Goal: Task Accomplishment & Management: Manage account settings

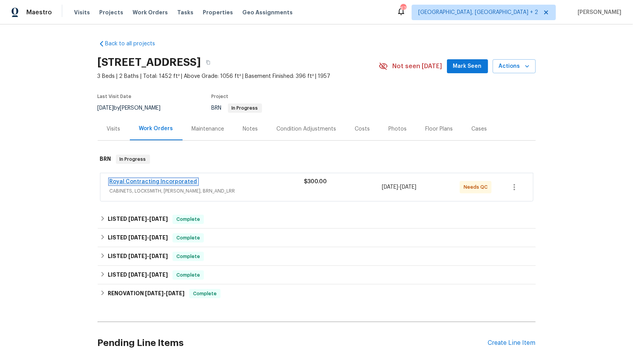
click at [155, 182] on link "Royal Contracting Incorporated" at bounding box center [154, 181] width 88 height 5
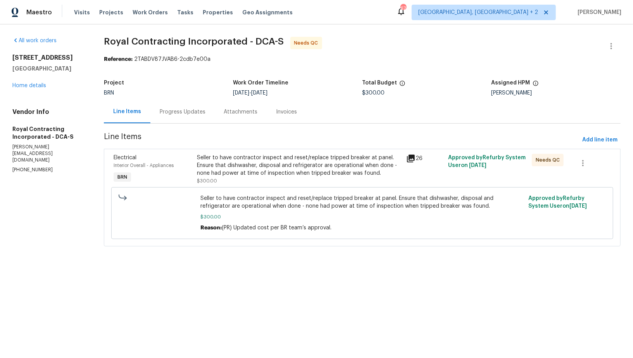
click at [190, 117] on div "Progress Updates" at bounding box center [182, 111] width 64 height 23
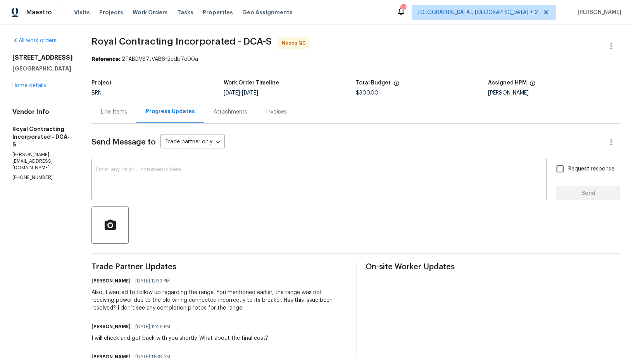
scroll to position [8, 0]
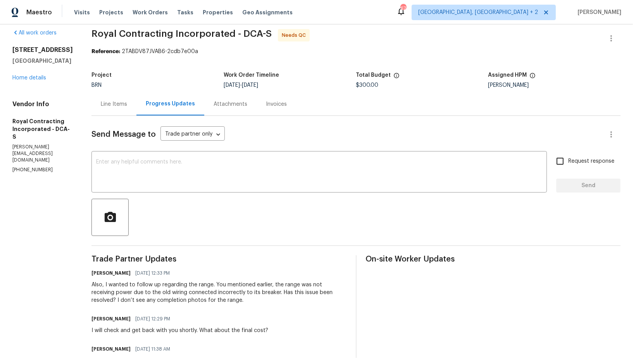
click at [119, 111] on div "Line Items" at bounding box center [113, 104] width 45 height 23
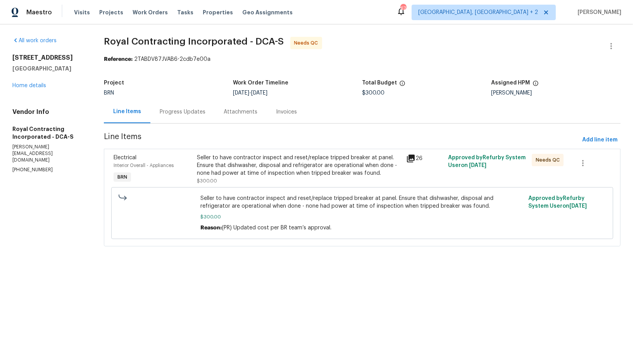
click at [186, 107] on div "Progress Updates" at bounding box center [182, 111] width 64 height 23
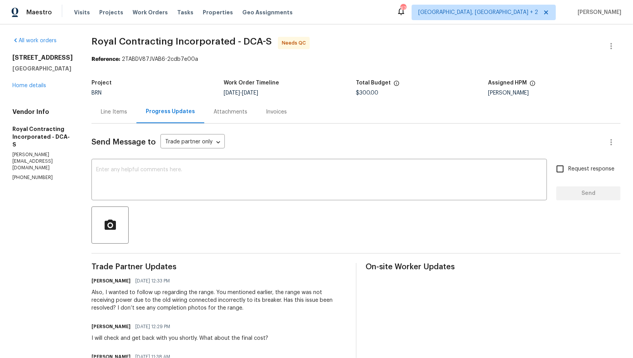
click at [127, 110] on div "Line Items" at bounding box center [114, 112] width 26 height 8
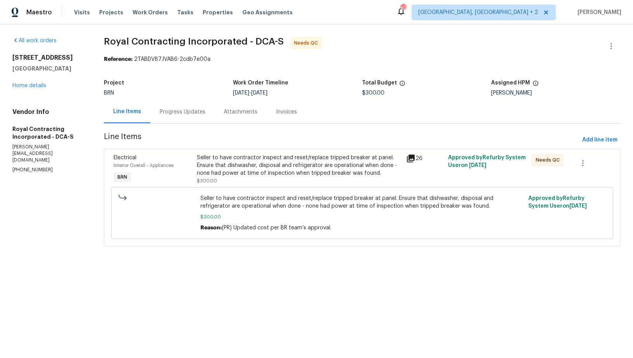
click at [178, 108] on div "Progress Updates" at bounding box center [183, 112] width 46 height 8
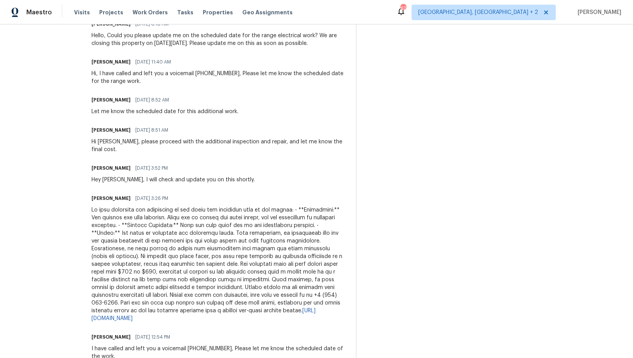
scroll to position [880, 0]
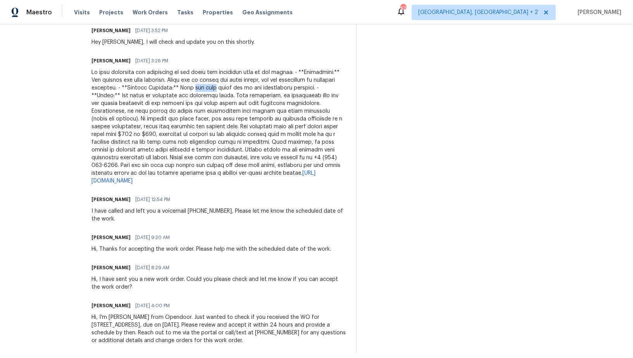
drag, startPoint x: 259, startPoint y: 79, endPoint x: 281, endPoint y: 79, distance: 21.3
click at [281, 79] on div "https://drive.google.com/drive/folders/1VPH9q8VadVAnNk5z8ZAbXr3nsSWKJB4O?usp=sh…" at bounding box center [218, 127] width 255 height 116
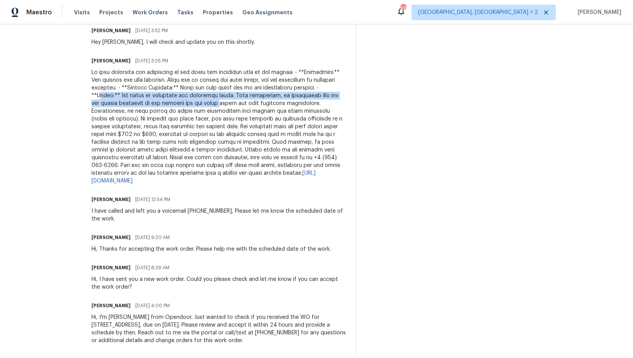
drag, startPoint x: 165, startPoint y: 90, endPoint x: 278, endPoint y: 98, distance: 112.6
click at [278, 98] on div "https://drive.google.com/drive/folders/1VPH9q8VadVAnNk5z8ZAbXr3nsSWKJB4O?usp=sh…" at bounding box center [218, 127] width 255 height 116
click at [163, 96] on div "https://drive.google.com/drive/folders/1VPH9q8VadVAnNk5z8ZAbXr3nsSWKJB4O?usp=sh…" at bounding box center [218, 127] width 255 height 116
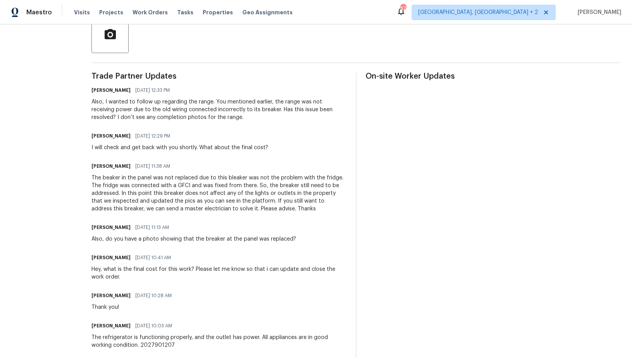
scroll to position [188, 0]
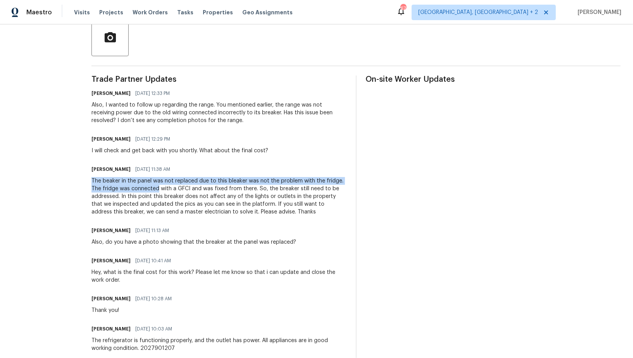
drag, startPoint x: 119, startPoint y: 176, endPoint x: 165, endPoint y: 189, distance: 48.7
click at [165, 189] on div "Robin 09/22/2025 11:38 AM The beaker in the panel was not replaced due to this …" at bounding box center [218, 190] width 255 height 52
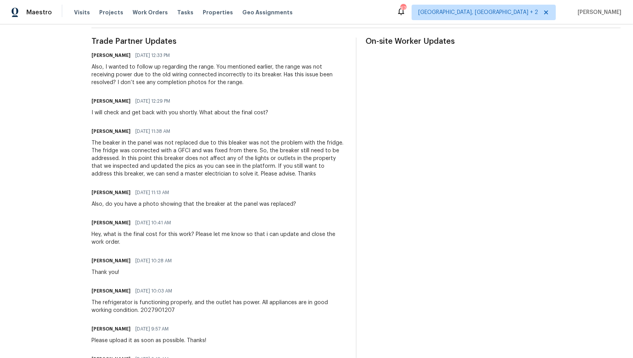
click at [172, 152] on div "The beaker in the panel was not replaced due to this bleaker was not the proble…" at bounding box center [218, 158] width 255 height 39
drag, startPoint x: 185, startPoint y: 151, endPoint x: 197, endPoint y: 151, distance: 12.0
click at [197, 151] on div "The beaker in the panel was not replaced due to this bleaker was not the proble…" at bounding box center [218, 158] width 255 height 39
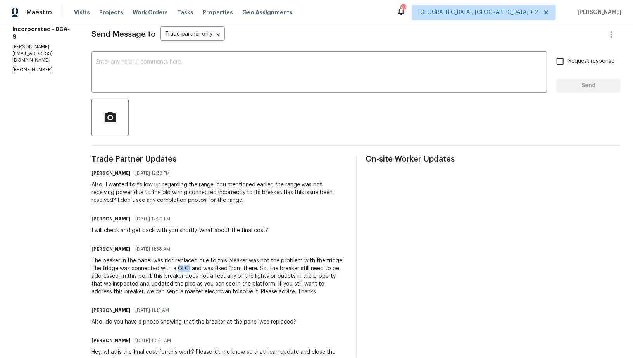
scroll to position [0, 0]
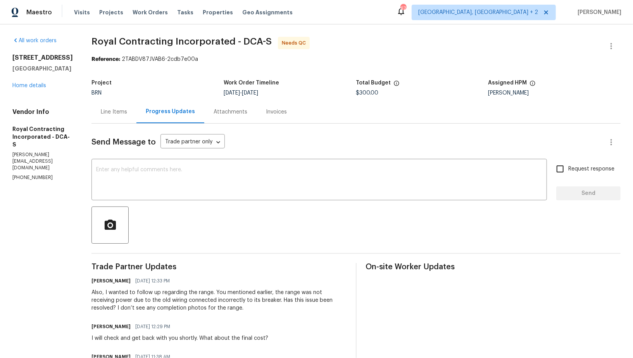
click at [116, 106] on div "Line Items" at bounding box center [113, 111] width 45 height 23
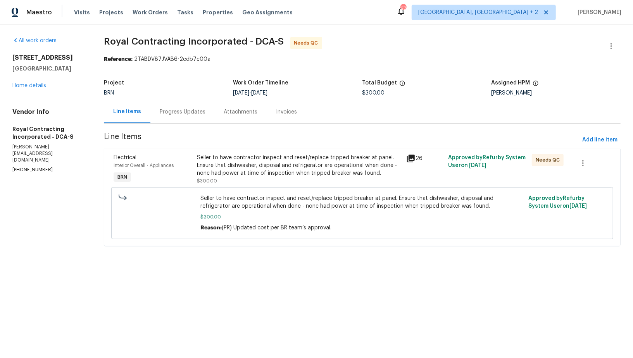
click at [178, 107] on div "Progress Updates" at bounding box center [182, 111] width 64 height 23
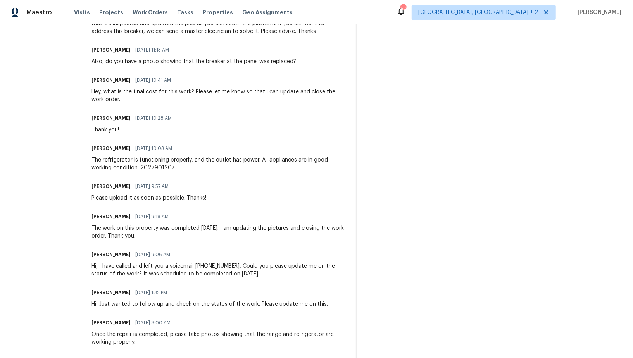
scroll to position [202, 0]
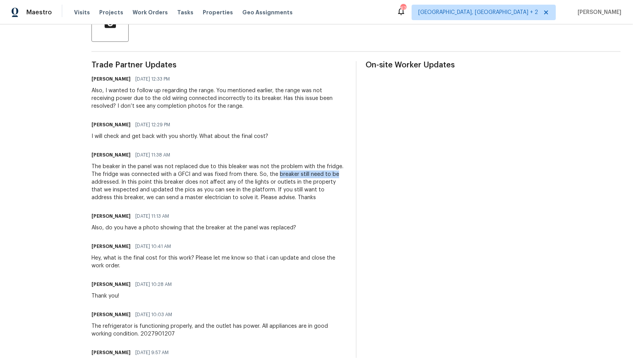
drag, startPoint x: 283, startPoint y: 174, endPoint x: 346, endPoint y: 173, distance: 63.2
click at [346, 173] on div "The beaker in the panel was not replaced due to this bleaker was not the proble…" at bounding box center [218, 182] width 255 height 39
drag, startPoint x: 136, startPoint y: 184, endPoint x: 238, endPoint y: 181, distance: 101.5
click at [238, 181] on div "The beaker in the panel was not replaced due to this bleaker was not the proble…" at bounding box center [218, 182] width 255 height 39
drag, startPoint x: 227, startPoint y: 182, endPoint x: 344, endPoint y: 185, distance: 117.0
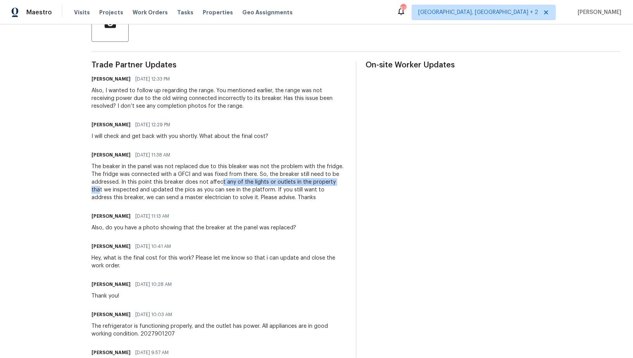
click at [345, 185] on div "The beaker in the panel was not replaced due to this bleaker was not the proble…" at bounding box center [218, 182] width 255 height 39
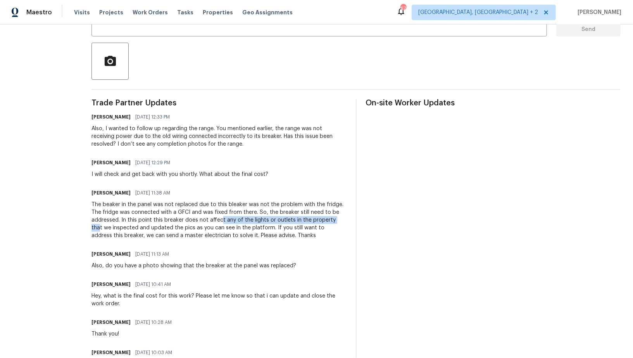
scroll to position [78, 0]
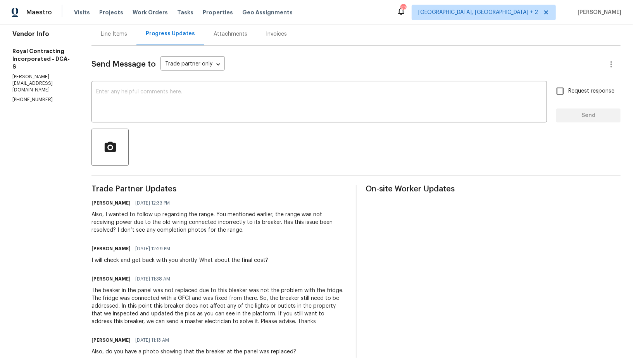
click at [124, 26] on div "Line Items" at bounding box center [113, 33] width 45 height 23
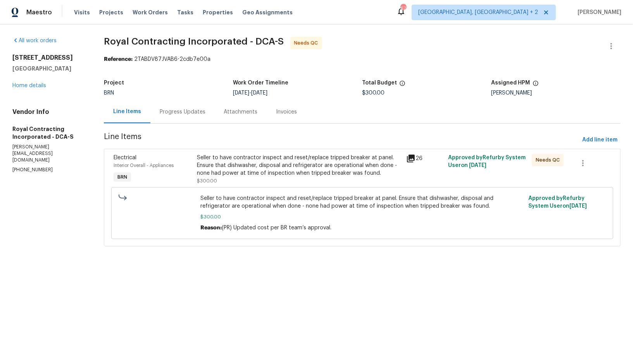
click at [232, 177] on div "Seller to have contractor inspect and reset/replace tripped breaker at panel. E…" at bounding box center [299, 169] width 205 height 31
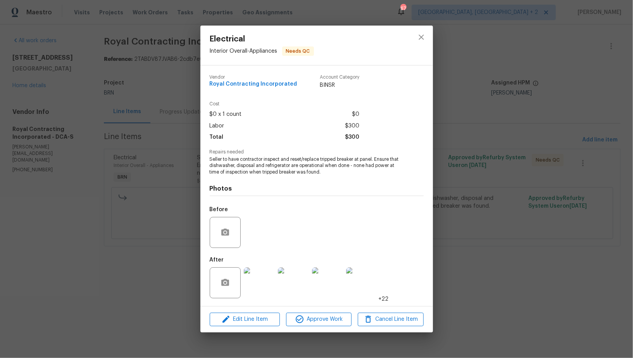
click at [267, 275] on img at bounding box center [259, 282] width 31 height 31
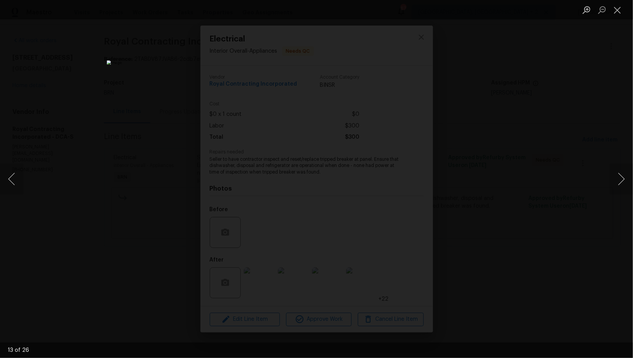
click at [516, 211] on div "Lightbox" at bounding box center [316, 179] width 633 height 358
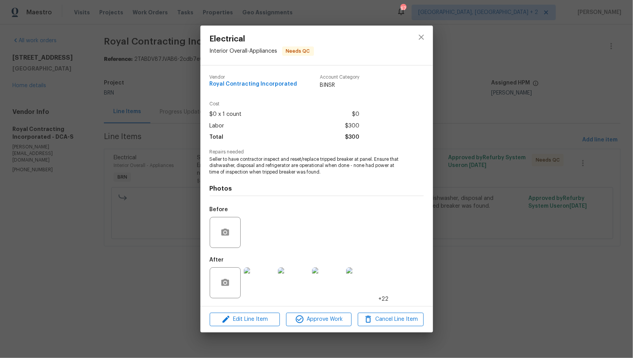
click at [516, 211] on div "Electrical Interior Overall - Appliances Needs QC Vendor Royal Contracting Inco…" at bounding box center [316, 179] width 633 height 358
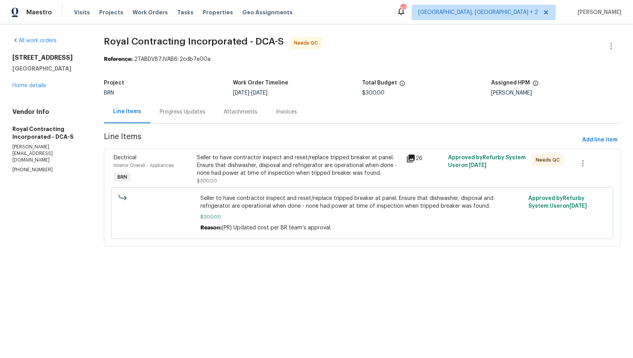
click at [190, 105] on div "Progress Updates" at bounding box center [182, 111] width 64 height 23
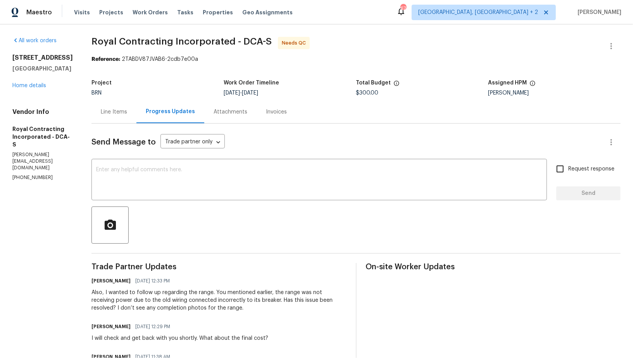
click at [129, 104] on div "Line Items" at bounding box center [113, 111] width 45 height 23
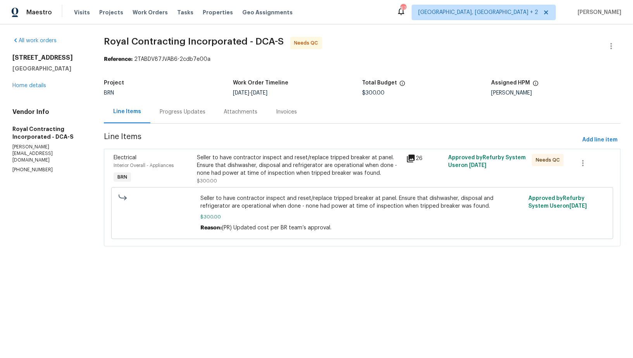
click at [173, 116] on div "Progress Updates" at bounding box center [182, 111] width 64 height 23
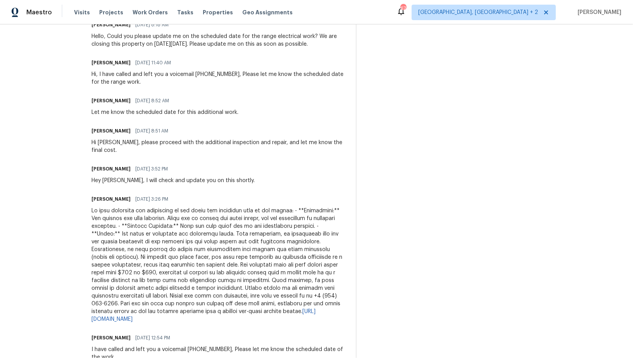
scroll to position [762, 0]
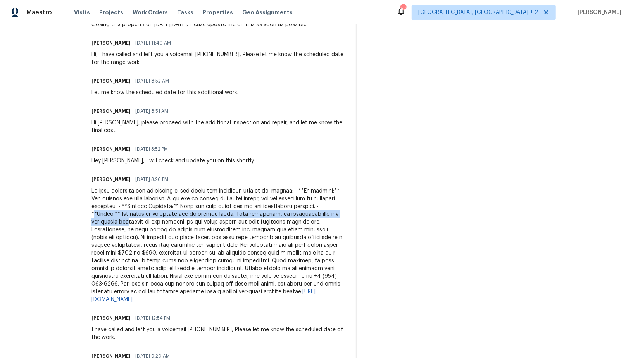
drag, startPoint x: 161, startPoint y: 208, endPoint x: 187, endPoint y: 211, distance: 26.1
click at [187, 211] on div "https://drive.google.com/drive/folders/1VPH9q8VadVAnNk5z8ZAbXr3nsSWKJB4O?usp=sh…" at bounding box center [218, 245] width 255 height 116
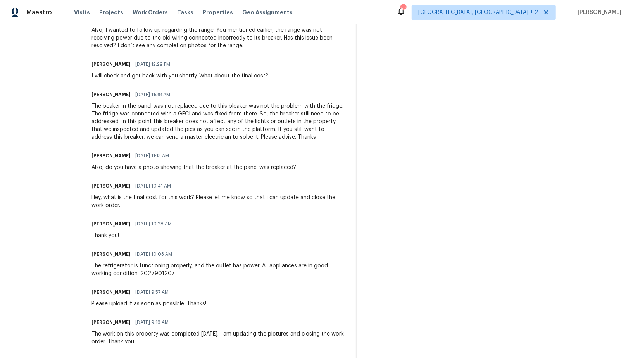
scroll to position [0, 0]
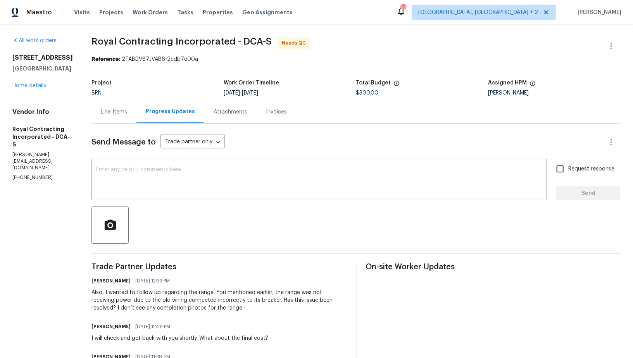
click at [121, 103] on div "Line Items" at bounding box center [113, 111] width 45 height 23
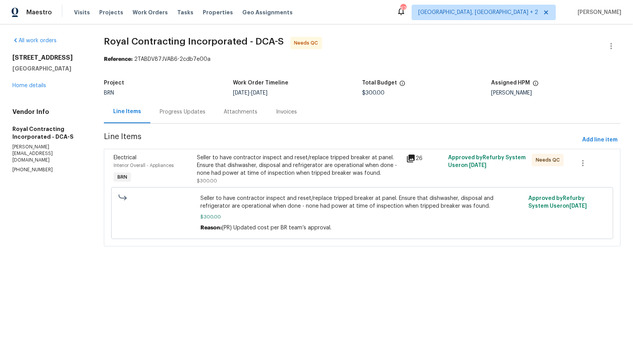
click at [188, 109] on div "Progress Updates" at bounding box center [183, 112] width 46 height 8
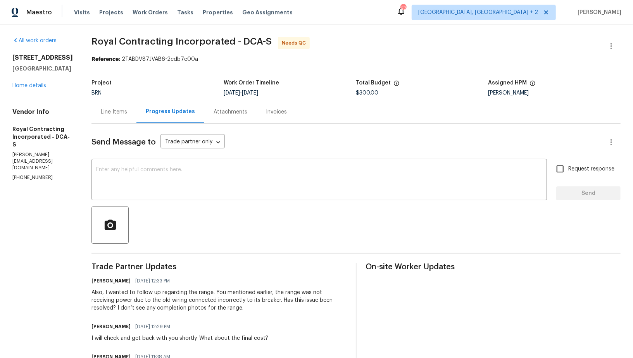
click at [122, 113] on div "Line Items" at bounding box center [114, 112] width 26 height 8
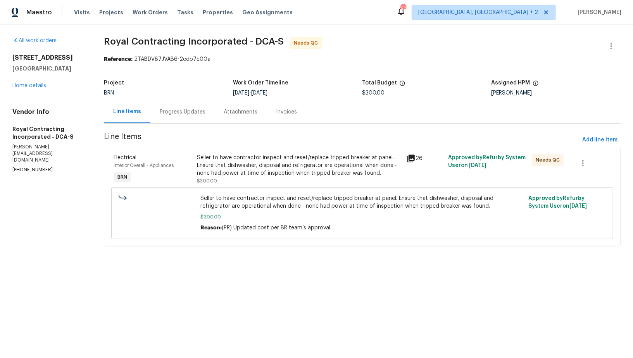
click at [181, 106] on div "Progress Updates" at bounding box center [182, 111] width 64 height 23
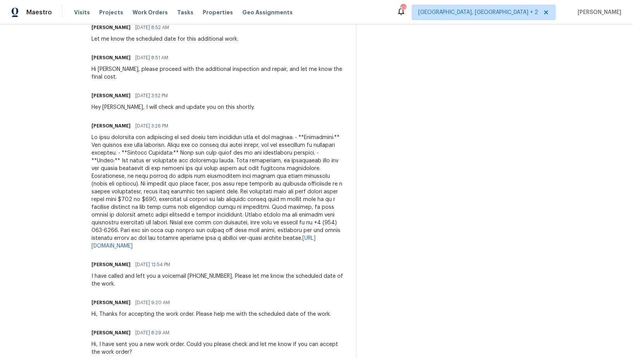
scroll to position [826, 0]
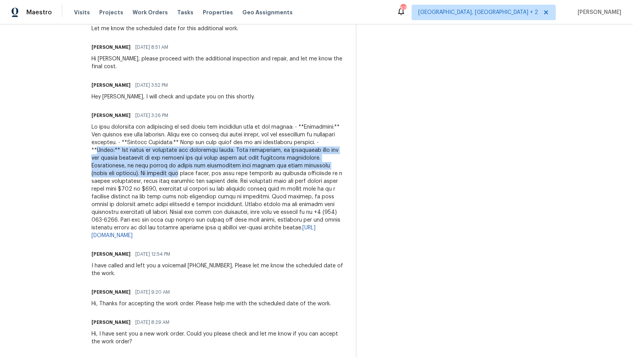
drag, startPoint x: 163, startPoint y: 141, endPoint x: 185, endPoint y: 165, distance: 32.6
click at [185, 165] on div "https://drive.google.com/drive/folders/1VPH9q8VadVAnNk5z8ZAbXr3nsSWKJB4O?usp=sh…" at bounding box center [218, 181] width 255 height 116
click at [210, 145] on div "https://drive.google.com/drive/folders/1VPH9q8VadVAnNk5z8ZAbXr3nsSWKJB4O?usp=sh…" at bounding box center [218, 181] width 255 height 116
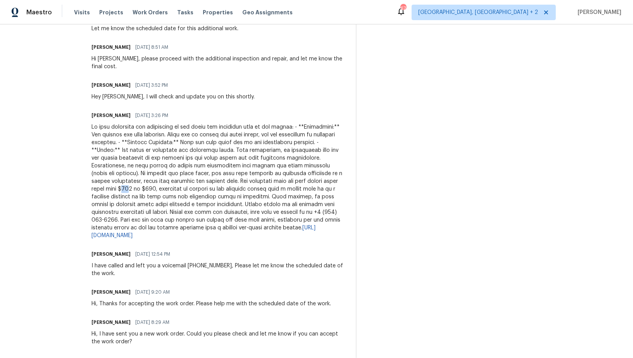
drag, startPoint x: 133, startPoint y: 183, endPoint x: 141, endPoint y: 182, distance: 8.6
click at [141, 182] on div "https://drive.google.com/drive/folders/1VPH9q8VadVAnNk5z8ZAbXr3nsSWKJB4O?usp=sh…" at bounding box center [218, 181] width 255 height 116
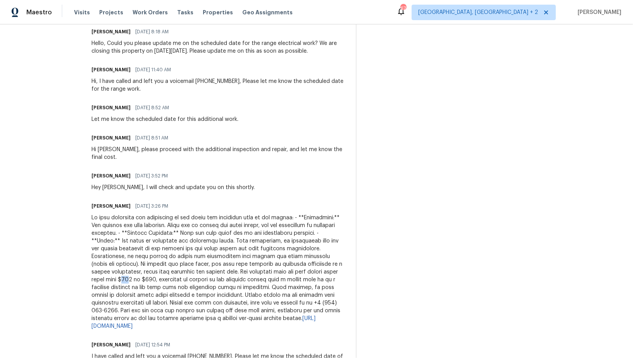
scroll to position [880, 0]
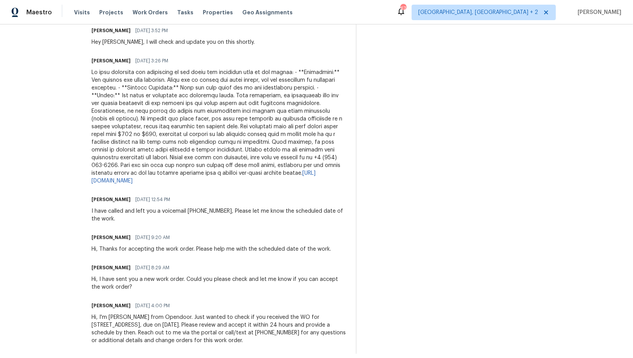
click at [136, 126] on div "https://drive.google.com/drive/folders/1VPH9q8VadVAnNk5z8ZAbXr3nsSWKJB4O?usp=sh…" at bounding box center [218, 127] width 255 height 116
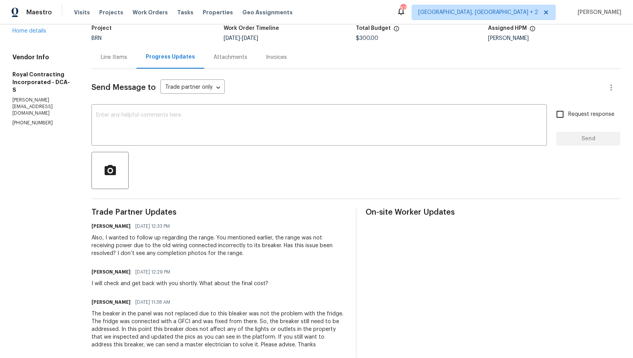
scroll to position [0, 0]
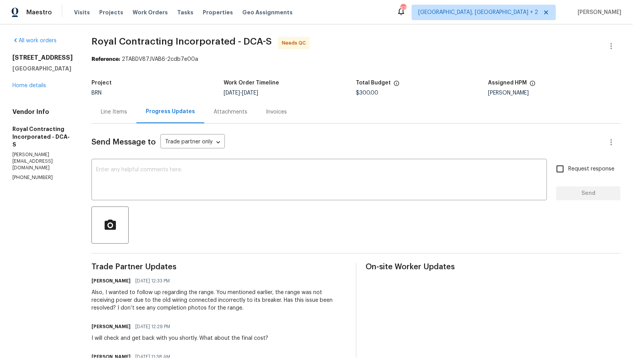
click at [127, 105] on div "Line Items" at bounding box center [113, 111] width 45 height 23
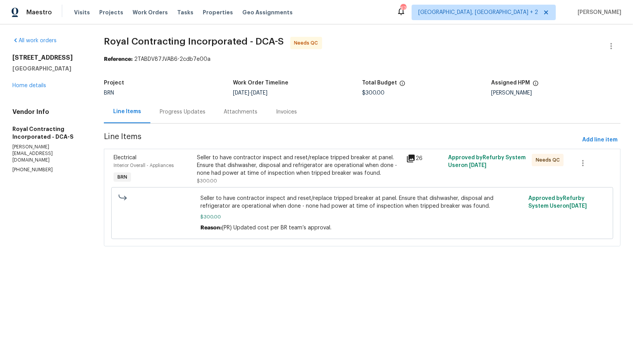
click at [249, 176] on div "Seller to have contractor inspect and reset/replace tripped breaker at panel. E…" at bounding box center [299, 165] width 205 height 23
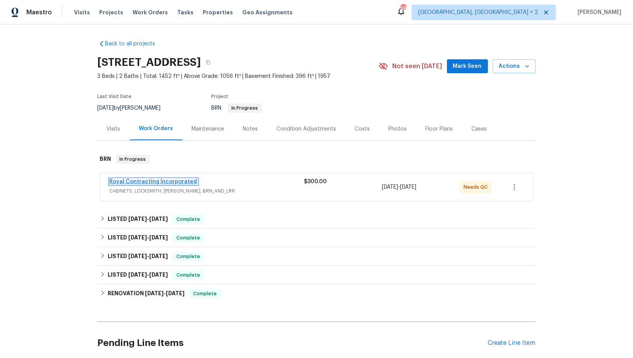
click at [172, 182] on link "Royal Contracting Incorporated" at bounding box center [154, 181] width 88 height 5
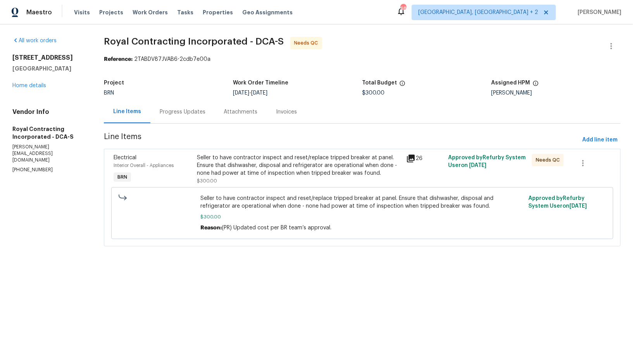
click at [193, 112] on div "Progress Updates" at bounding box center [183, 112] width 46 height 8
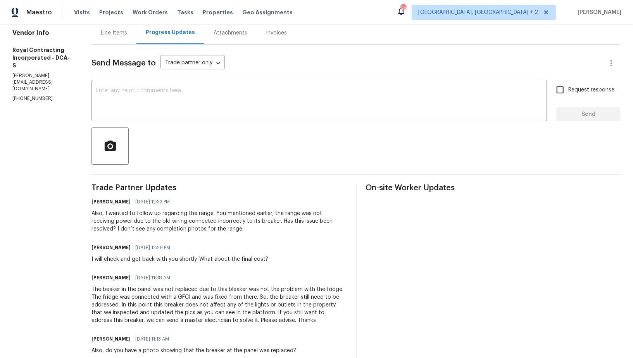
scroll to position [90, 0]
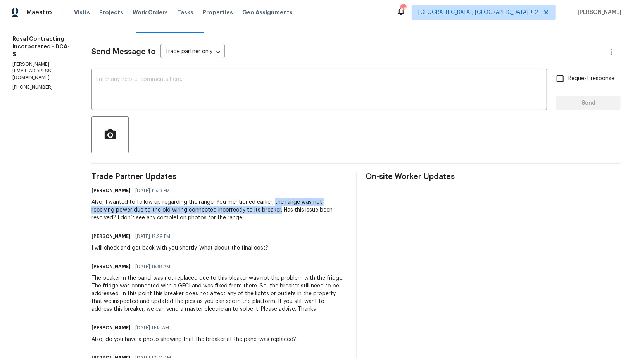
drag, startPoint x: 280, startPoint y: 201, endPoint x: 286, endPoint y: 214, distance: 14.4
click at [289, 210] on div "Also, I wanted to follow up regarding the range. You mentioned earlier, the ran…" at bounding box center [218, 209] width 255 height 23
copy div "the range was not receiving power due to the old wiring connected incorrectly t…"
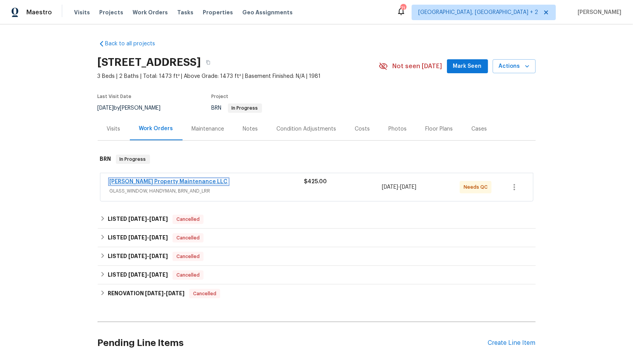
click at [159, 181] on link "Glen Property Maintenance LLC" at bounding box center [169, 181] width 118 height 5
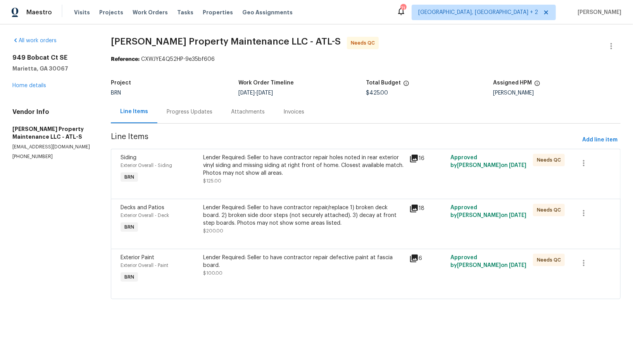
click at [235, 173] on div "Lender Required: Seller to have contractor repair holes noted in rear exterior …" at bounding box center [303, 165] width 201 height 23
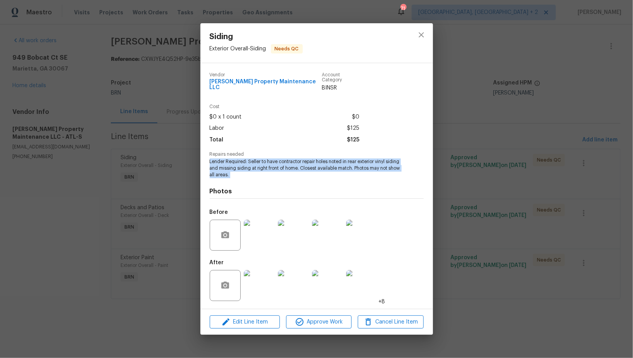
drag, startPoint x: 205, startPoint y: 160, endPoint x: 244, endPoint y: 176, distance: 42.9
click at [244, 176] on div "Vendor Glen Property Maintenance LLC Account Category BINSR Cost $0 x 1 count $…" at bounding box center [316, 186] width 232 height 246
copy span "Lender Required: Seller to have contractor repair holes noted in rear exterior …"
click at [259, 229] on img at bounding box center [259, 235] width 31 height 31
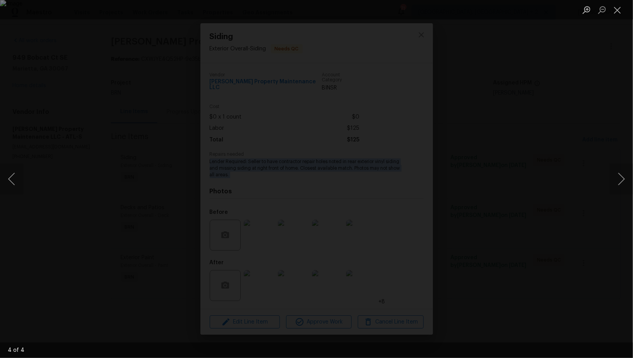
click at [588, 161] on div "Lightbox" at bounding box center [316, 179] width 633 height 358
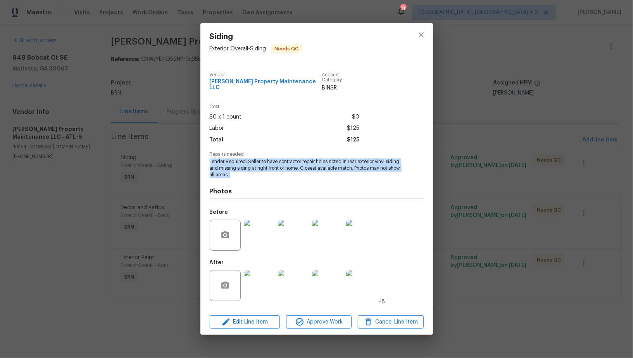
click at [255, 294] on img at bounding box center [259, 285] width 31 height 31
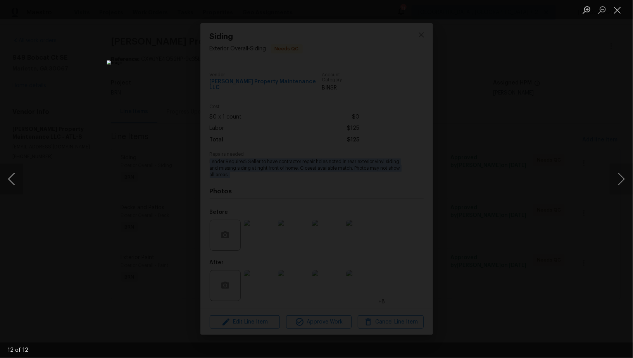
click at [7, 182] on button "Previous image" at bounding box center [11, 179] width 23 height 31
click at [11, 183] on button "Previous image" at bounding box center [11, 179] width 23 height 31
click at [9, 177] on button "Previous image" at bounding box center [11, 179] width 23 height 31
click at [15, 177] on button "Previous image" at bounding box center [11, 179] width 23 height 31
click at [6, 180] on button "Previous image" at bounding box center [11, 179] width 23 height 31
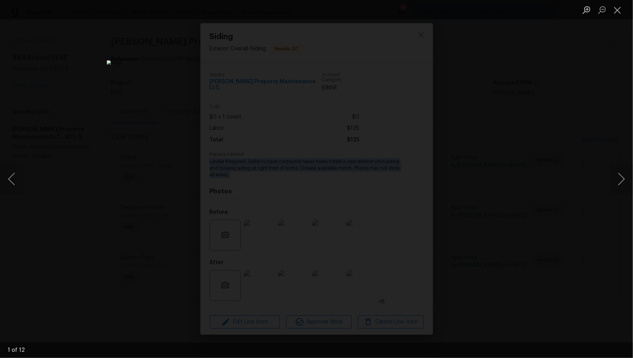
click at [110, 105] on div "Lightbox" at bounding box center [316, 179] width 633 height 358
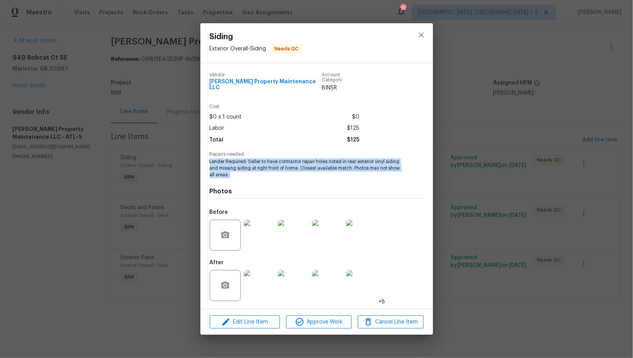
click at [110, 105] on div "Siding Exterior Overall - Siding Needs QC Vendor Glen Property Maintenance LLC …" at bounding box center [316, 179] width 633 height 358
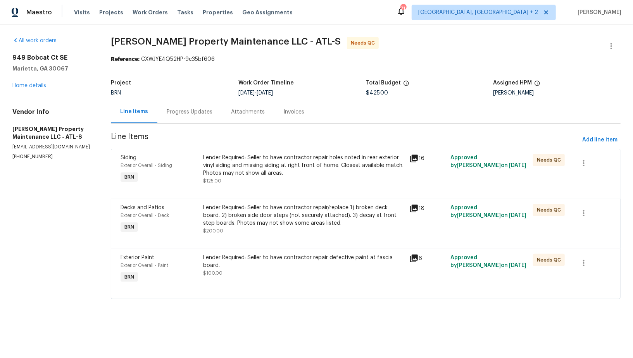
click at [242, 204] on div "Lender Required: Seller to have contractor repair/replace 1) broken deck board.…" at bounding box center [303, 215] width 201 height 23
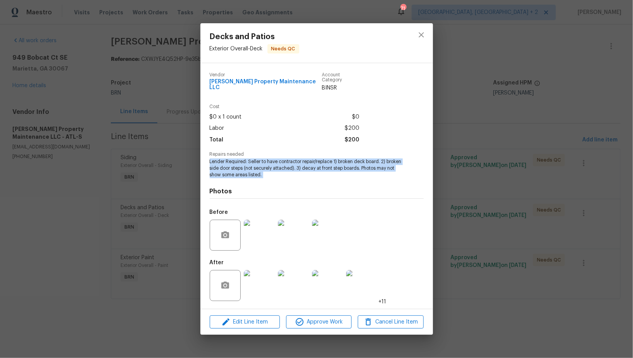
drag, startPoint x: 205, startPoint y: 160, endPoint x: 301, endPoint y: 177, distance: 97.6
click at [301, 177] on div "Vendor Glen Property Maintenance LLC Account Category BINSR Cost $0 x 1 count $…" at bounding box center [316, 186] width 232 height 246
copy span "Lender Required: Seller to have contractor repair/replace 1) broken deck board.…"
click at [251, 235] on img at bounding box center [259, 235] width 31 height 31
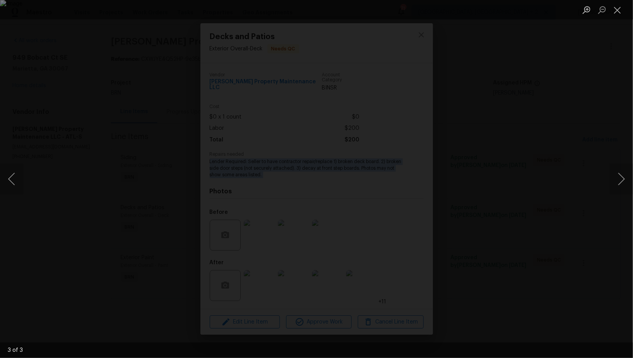
click at [532, 84] on div "Lightbox" at bounding box center [316, 179] width 633 height 358
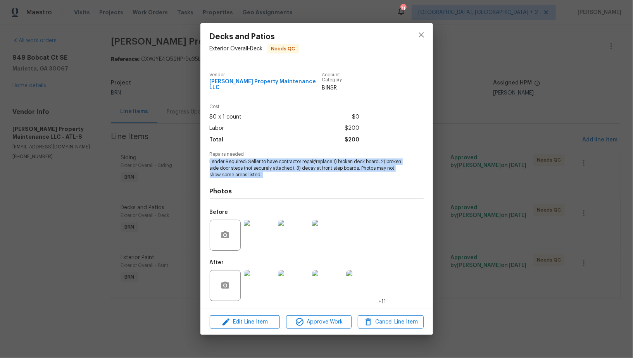
click at [251, 283] on img at bounding box center [259, 285] width 31 height 31
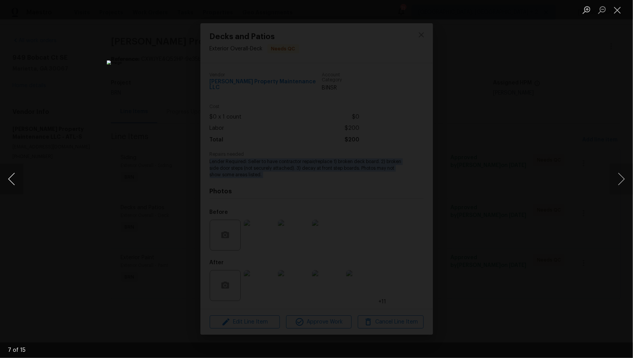
click at [10, 175] on button "Previous image" at bounding box center [11, 179] width 23 height 31
click at [15, 182] on button "Previous image" at bounding box center [11, 179] width 23 height 31
click at [16, 181] on button "Previous image" at bounding box center [11, 179] width 23 height 31
click at [11, 176] on button "Previous image" at bounding box center [11, 179] width 23 height 31
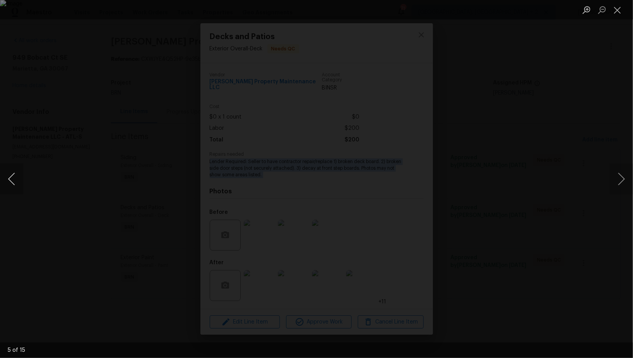
click at [11, 176] on button "Previous image" at bounding box center [11, 179] width 23 height 31
click at [18, 179] on button "Previous image" at bounding box center [11, 179] width 23 height 31
click at [9, 186] on button "Previous image" at bounding box center [11, 179] width 23 height 31
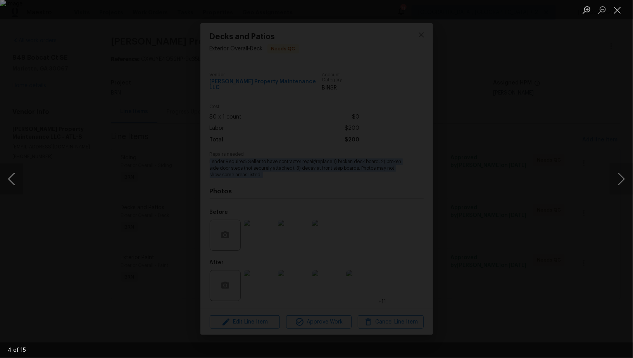
click at [9, 187] on button "Previous image" at bounding box center [11, 179] width 23 height 31
click at [10, 183] on button "Previous image" at bounding box center [11, 179] width 23 height 31
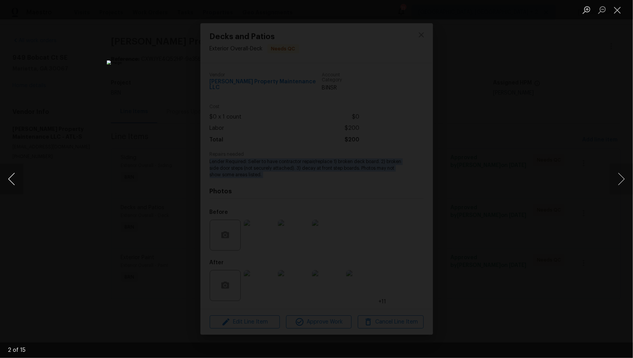
click at [7, 181] on button "Previous image" at bounding box center [11, 179] width 23 height 31
click at [474, 188] on div "Lightbox" at bounding box center [316, 179] width 633 height 358
click at [474, 187] on div "Lightbox" at bounding box center [316, 179] width 633 height 358
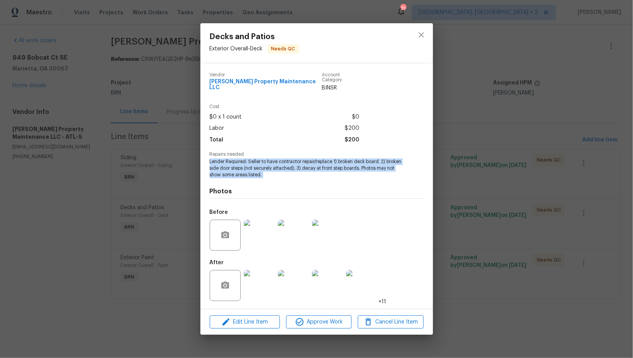
click at [474, 187] on div "Decks and Patios Exterior Overall - Deck Needs QC Vendor Glen Property Maintena…" at bounding box center [316, 179] width 633 height 358
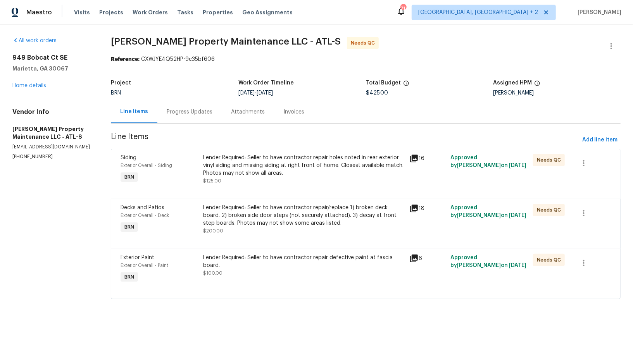
click at [227, 276] on div "Lender Required: Seller to have contractor repair defective paint at fascia boa…" at bounding box center [303, 265] width 201 height 23
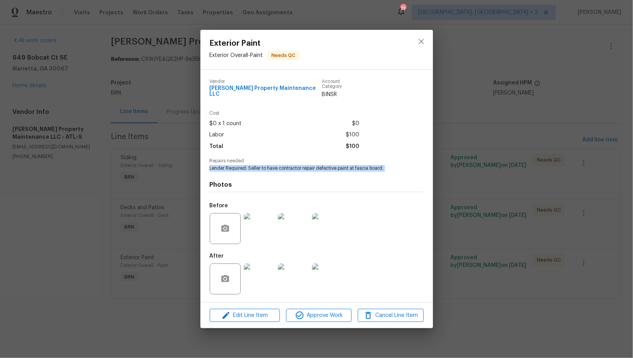
drag, startPoint x: 207, startPoint y: 164, endPoint x: 402, endPoint y: 165, distance: 194.9
click at [410, 176] on div "Vendor Glen Property Maintenance LLC Account Category BINSR Cost $0 x 1 count $…" at bounding box center [316, 186] width 232 height 232
copy span "Lender Required: Seller to have contractor repair defective paint at fascia boa…"
click at [261, 224] on img at bounding box center [259, 228] width 31 height 31
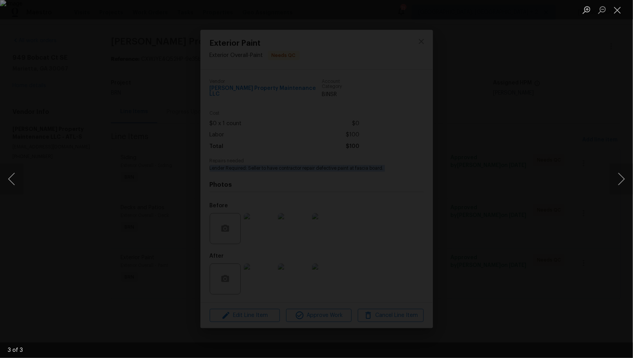
click at [494, 118] on div "Lightbox" at bounding box center [316, 179] width 633 height 358
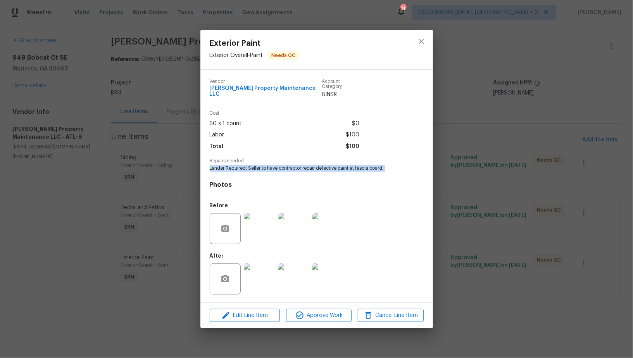
click at [265, 289] on img at bounding box center [259, 278] width 31 height 31
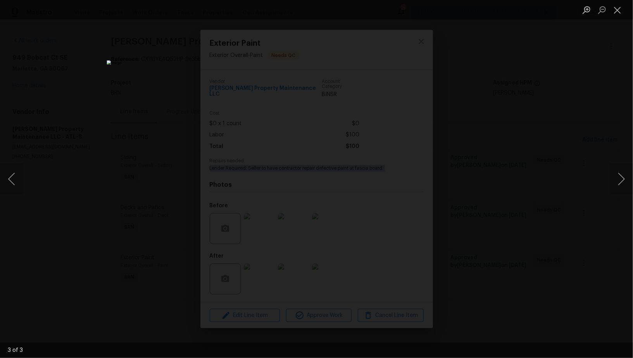
click at [523, 112] on div "Lightbox" at bounding box center [316, 179] width 633 height 358
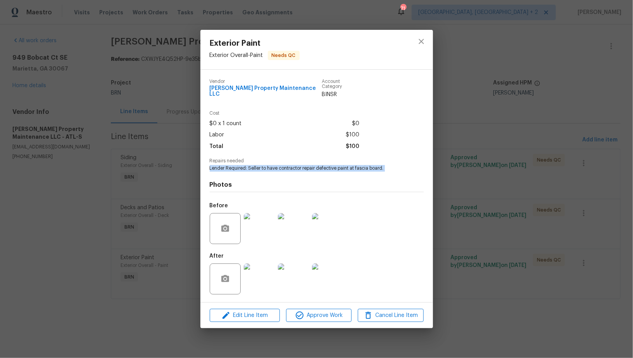
click at [523, 112] on div "Exterior Paint Exterior Overall - Paint Needs QC Vendor Glen Property Maintenan…" at bounding box center [316, 179] width 633 height 358
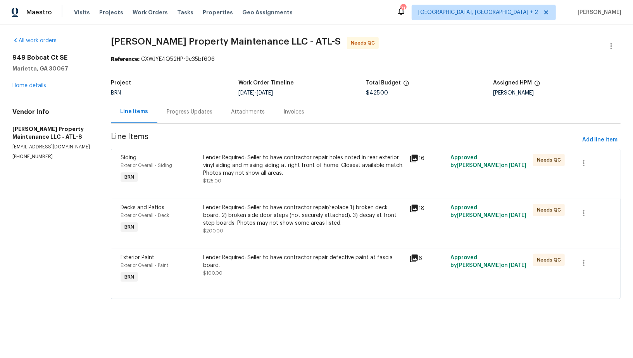
drag, startPoint x: 0, startPoint y: 126, endPoint x: 92, endPoint y: 124, distance: 91.8
click at [92, 124] on div "All work orders 949 Bobcat Ct SE Marietta, GA 30067 Home details Vendor Info Gl…" at bounding box center [316, 172] width 633 height 296
click at [2, 124] on div "All work orders 949 Bobcat Ct SE Marietta, GA 30067 Home details Vendor Info Gl…" at bounding box center [316, 172] width 633 height 296
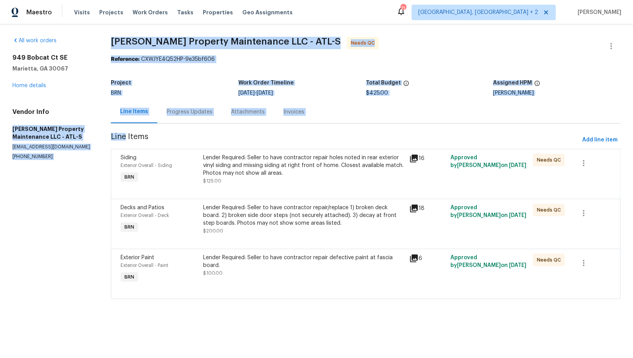
drag, startPoint x: 2, startPoint y: 124, endPoint x: 105, endPoint y: 122, distance: 103.5
click at [105, 123] on div "All work orders 949 Bobcat Ct SE Marietta, GA 30067 Home details Vendor Info Gl…" at bounding box center [316, 172] width 633 height 296
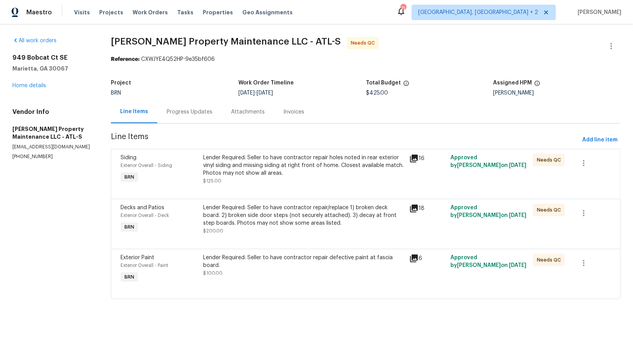
click at [34, 132] on h5 "Glen Property Maintenance LLC - ATL-S" at bounding box center [52, 132] width 80 height 15
drag, startPoint x: 7, startPoint y: 130, endPoint x: 91, endPoint y: 130, distance: 83.7
click at [91, 130] on div "All work orders 949 Bobcat Ct SE Marietta, GA 30067 Home details Vendor Info Gl…" at bounding box center [316, 172] width 633 height 296
copy h5 "Glen Property Maintenance"
click at [187, 107] on div "Progress Updates" at bounding box center [189, 111] width 64 height 23
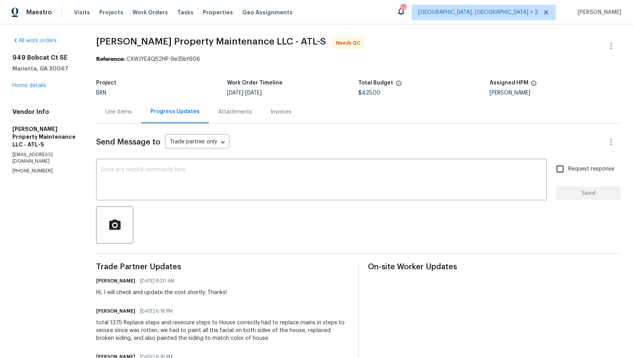
click at [127, 121] on div "Line Items" at bounding box center [118, 111] width 45 height 23
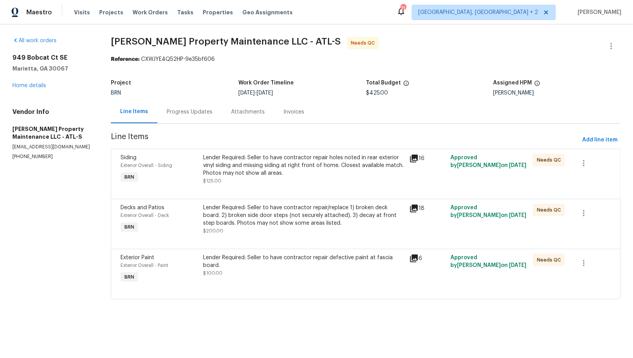
click at [205, 114] on div "Progress Updates" at bounding box center [190, 112] width 46 height 8
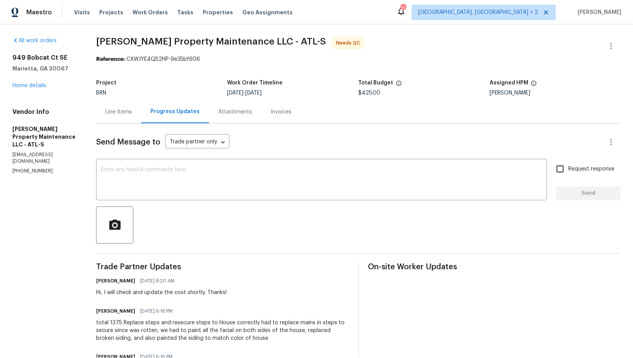
click at [118, 101] on div "Line Items" at bounding box center [118, 111] width 45 height 23
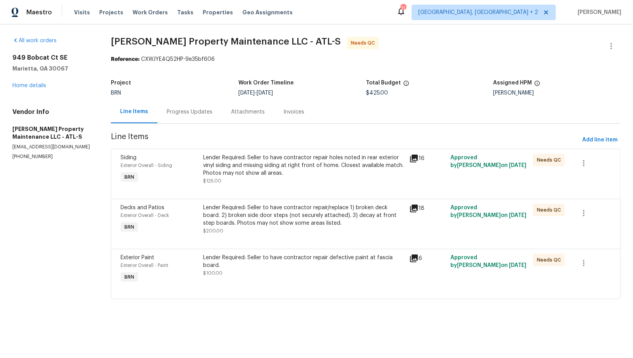
click at [220, 226] on div "Lender Required: Seller to have contractor repair/replace 1) broken deck board.…" at bounding box center [303, 215] width 201 height 23
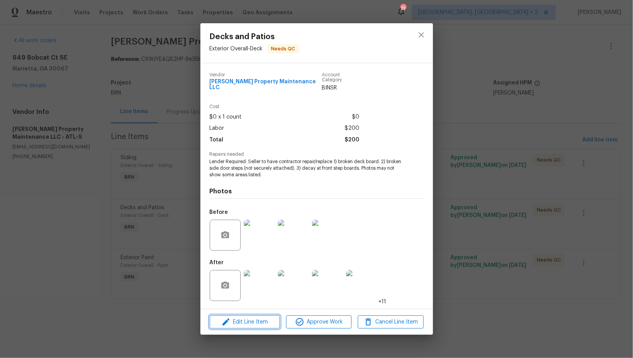
click at [255, 315] on button "Edit Line Item" at bounding box center [245, 322] width 70 height 14
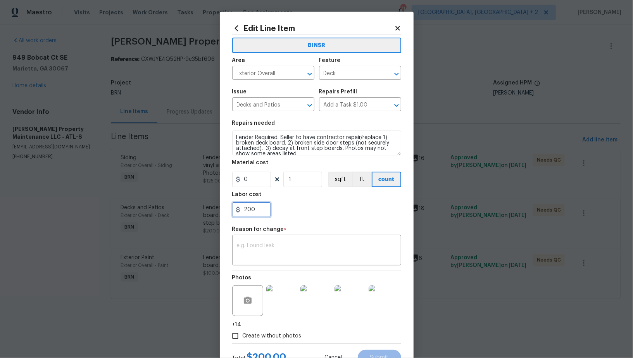
click at [262, 211] on input "200" at bounding box center [251, 209] width 39 height 15
type input "1150"
click at [244, 251] on textarea at bounding box center [317, 251] width 160 height 16
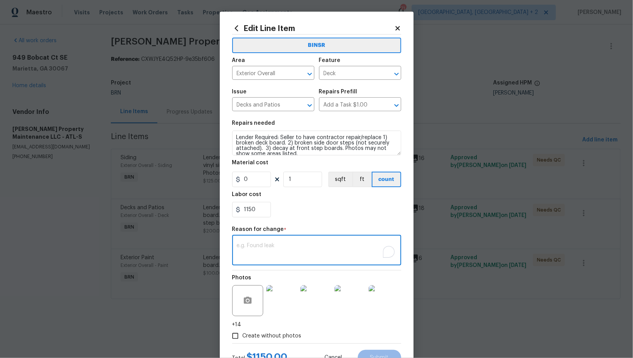
paste textarea "(PR) Updated cost per BR team’s approval."
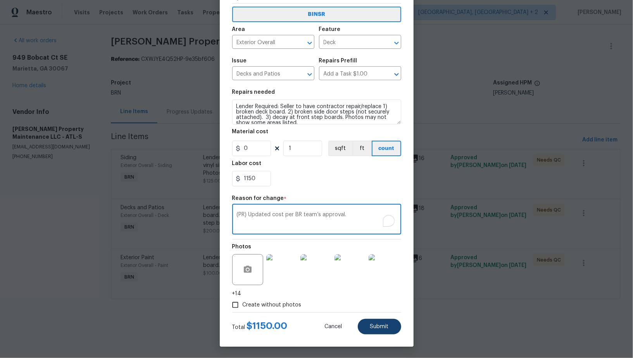
type textarea "(PR) Updated cost per BR team’s approval."
click at [375, 329] on span "Submit" at bounding box center [379, 327] width 19 height 6
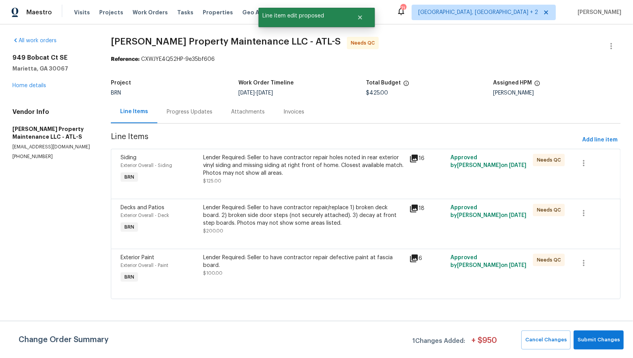
scroll to position [0, 0]
click at [598, 336] on span "Submit Changes" at bounding box center [598, 340] width 42 height 9
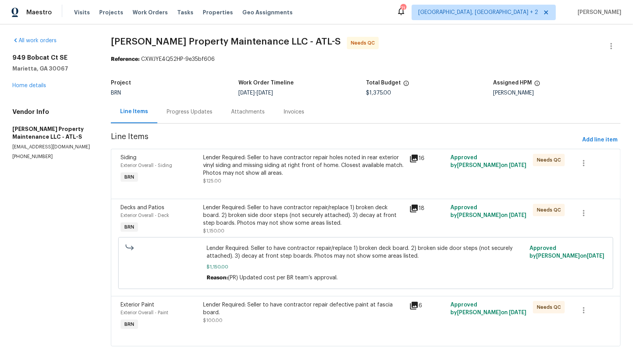
click at [248, 175] on div "Lender Required: Seller to have contractor repair holes noted in rear exterior …" at bounding box center [303, 165] width 201 height 23
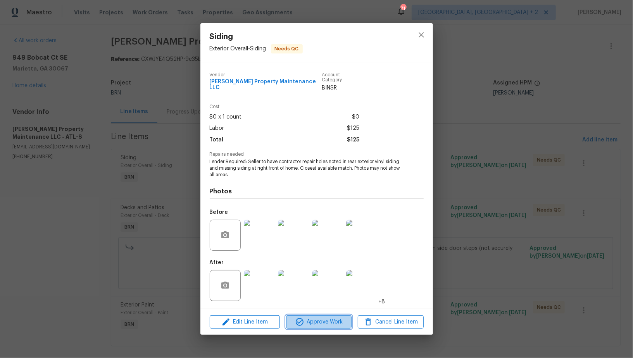
click at [297, 318] on icon "button" at bounding box center [299, 321] width 9 height 9
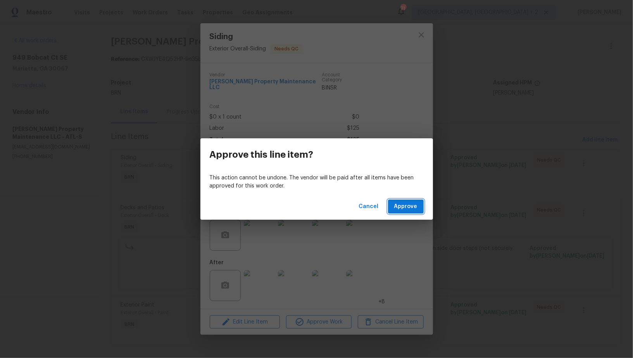
click at [401, 204] on span "Approve" at bounding box center [405, 207] width 23 height 10
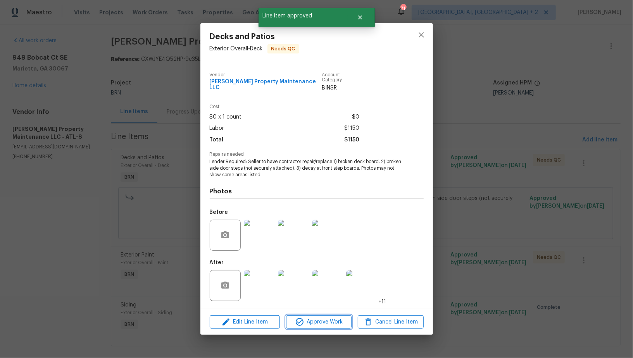
click at [320, 326] on button "Approve Work" at bounding box center [318, 322] width 65 height 14
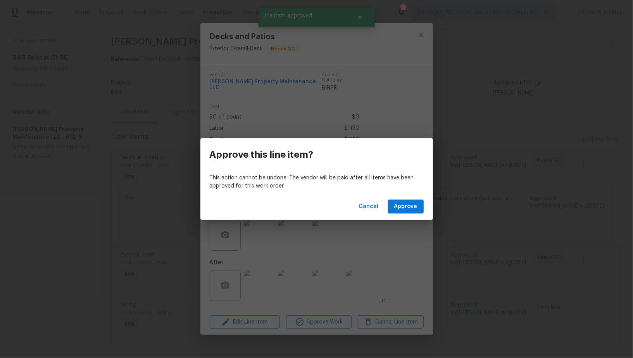
click at [390, 217] on div "Cancel Approve" at bounding box center [316, 206] width 232 height 27
click at [398, 201] on button "Approve" at bounding box center [406, 207] width 36 height 14
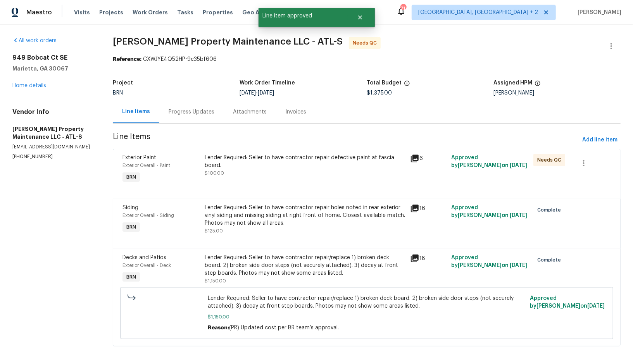
click at [279, 165] on div "Lender Required: Seller to have contractor repair defective paint at fascia boa…" at bounding box center [305, 161] width 201 height 15
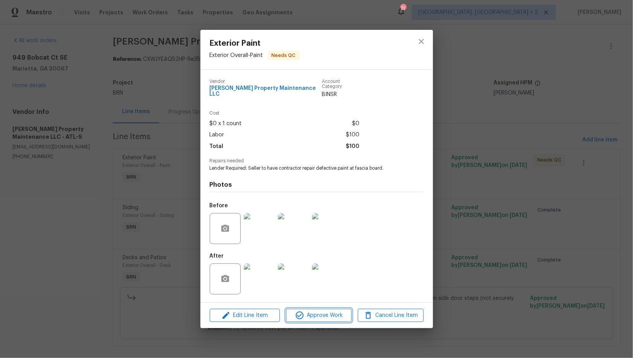
click at [322, 315] on span "Approve Work" at bounding box center [318, 316] width 61 height 10
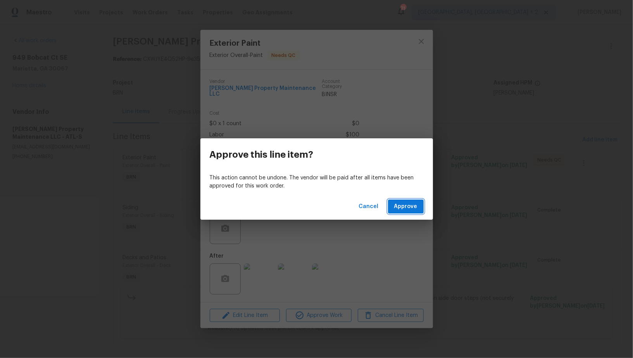
click at [389, 209] on button "Approve" at bounding box center [406, 207] width 36 height 14
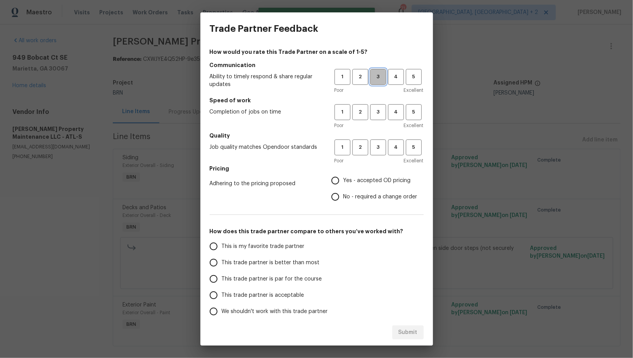
click at [379, 81] on span "3" at bounding box center [378, 76] width 14 height 9
click at [394, 84] on button "4" at bounding box center [396, 77] width 16 height 16
click at [381, 78] on span "3" at bounding box center [378, 76] width 14 height 9
click at [395, 116] on span "4" at bounding box center [396, 112] width 14 height 9
click at [395, 147] on span "4" at bounding box center [396, 147] width 14 height 9
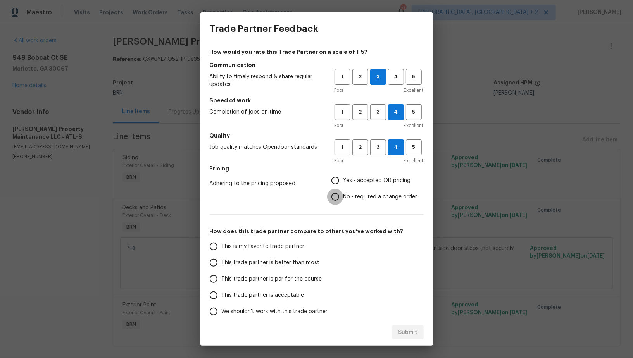
click at [337, 191] on input "No - required a change order" at bounding box center [335, 197] width 16 height 16
radio input "true"
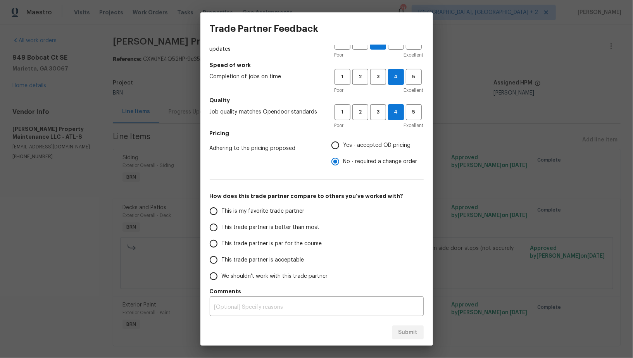
click at [216, 236] on input "This trade partner is par for the course" at bounding box center [213, 244] width 16 height 16
radio input "false"
click at [223, 224] on span "This trade partner is better than most" at bounding box center [271, 228] width 98 height 8
click at [222, 224] on input "This trade partner is better than most" at bounding box center [213, 227] width 16 height 16
click at [407, 334] on span "Submit" at bounding box center [407, 333] width 19 height 10
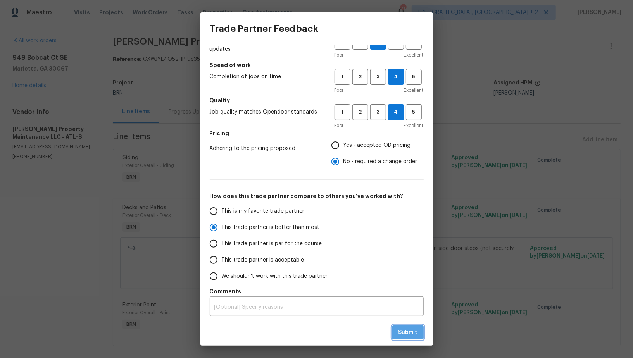
radio input "true"
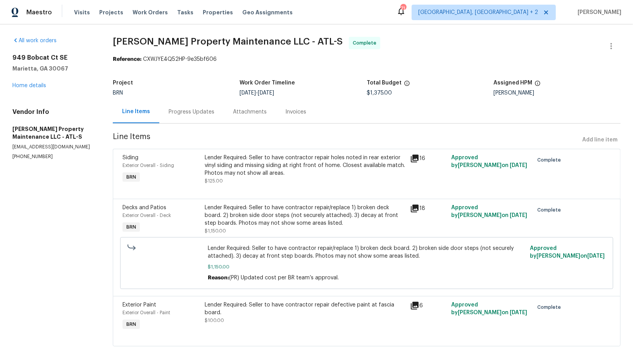
click at [199, 105] on div "Progress Updates" at bounding box center [191, 111] width 64 height 23
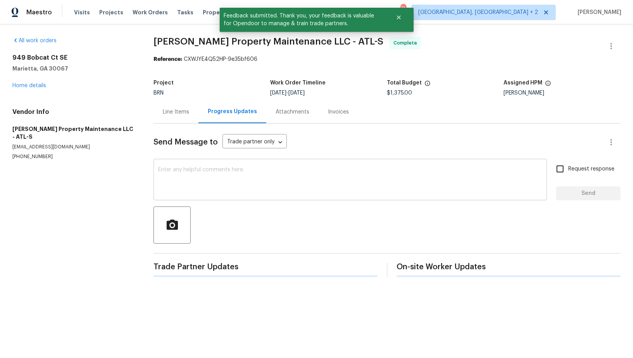
click at [236, 181] on textarea at bounding box center [350, 180] width 384 height 27
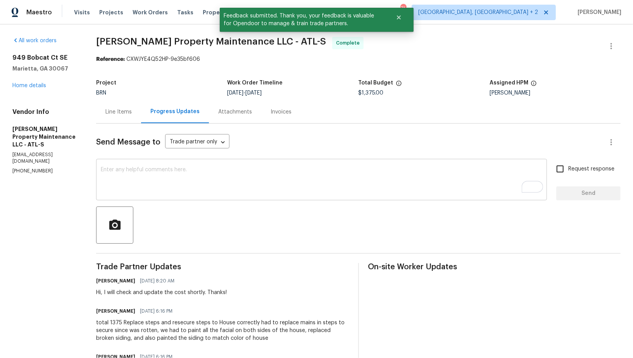
click at [206, 176] on textarea "To enrich screen reader interactions, please activate Accessibility in Grammarl…" at bounding box center [321, 180] width 441 height 27
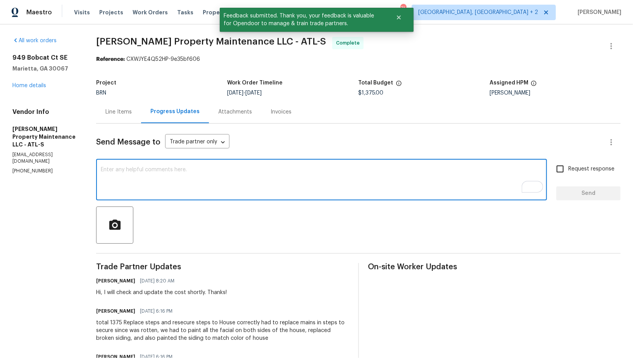
paste textarea "WO is approved, Please upload the invoice under invoice section. Thanks!"
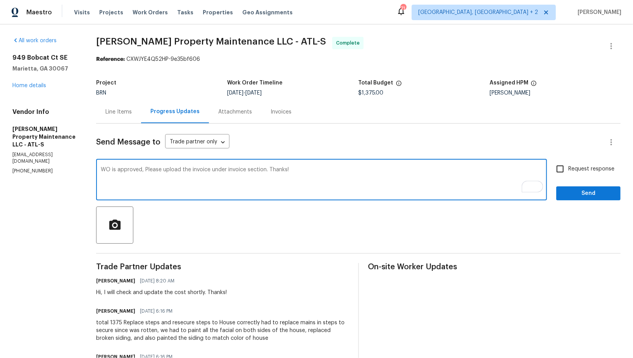
type textarea "WO is approved, Please upload the invoice under invoice section. Thanks!"
click at [564, 167] on input "Request response" at bounding box center [560, 169] width 16 height 16
checkbox input "true"
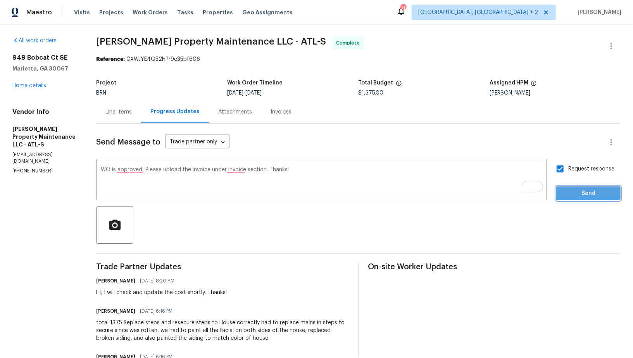
click at [580, 195] on span "Send" at bounding box center [588, 194] width 52 height 10
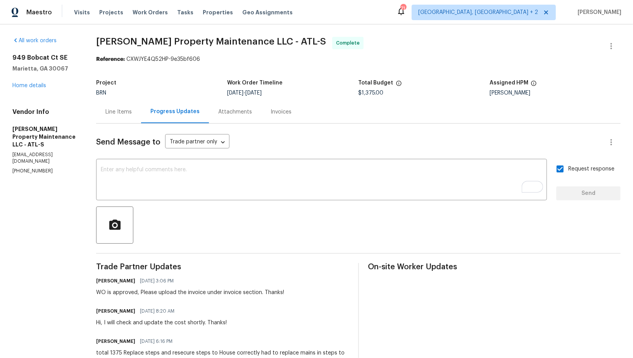
click at [276, 114] on div "Invoices" at bounding box center [280, 112] width 21 height 8
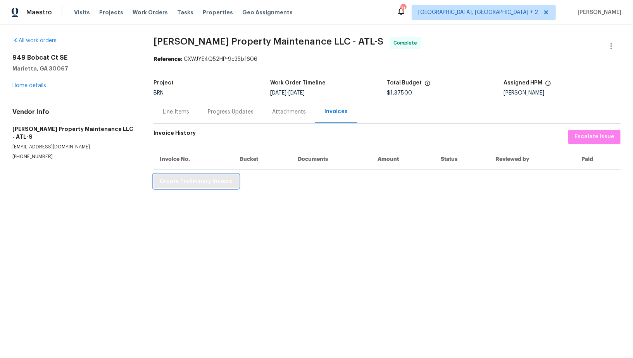
click at [190, 186] on button "Create Preliminary Invoice" at bounding box center [195, 181] width 85 height 14
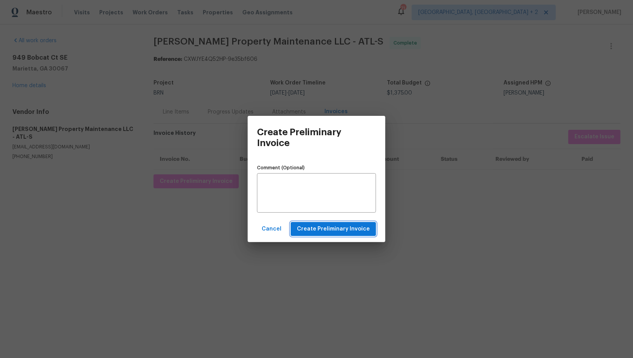
click at [305, 232] on span "Create Preliminary Invoice" at bounding box center [333, 229] width 73 height 10
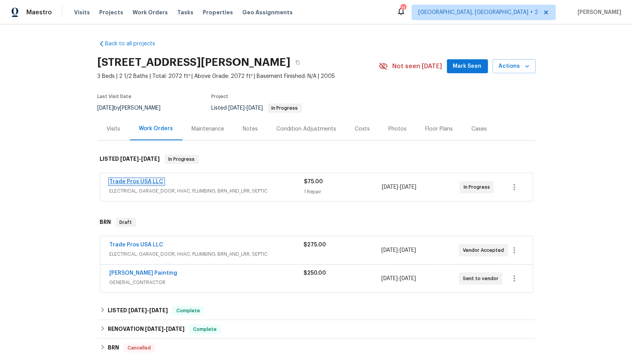
click at [140, 181] on link "Trade Pros USA LLC" at bounding box center [137, 181] width 54 height 5
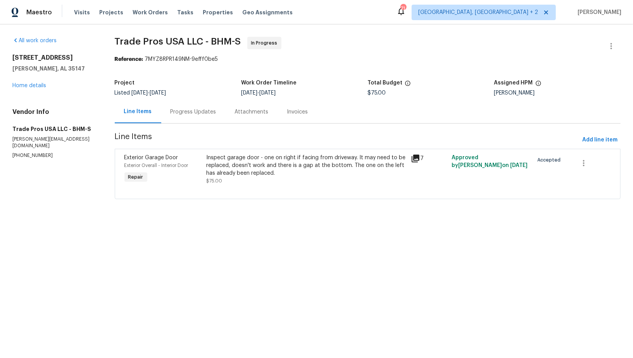
click at [191, 109] on div "Progress Updates" at bounding box center [193, 112] width 46 height 8
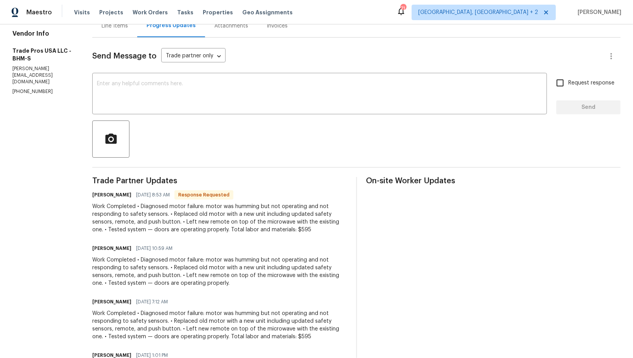
scroll to position [50, 0]
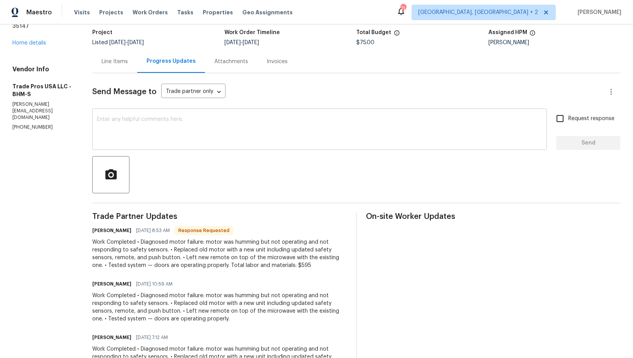
click at [182, 127] on textarea at bounding box center [319, 130] width 445 height 27
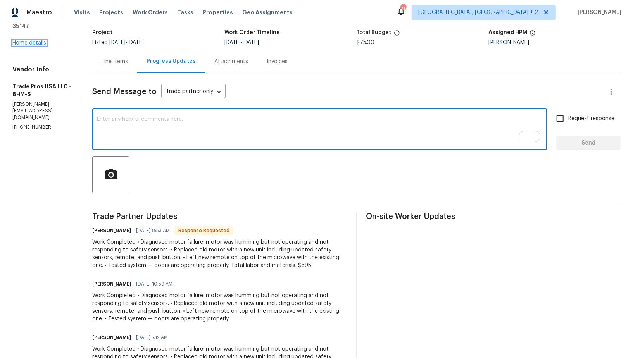
click at [22, 43] on link "Home details" at bounding box center [29, 42] width 34 height 5
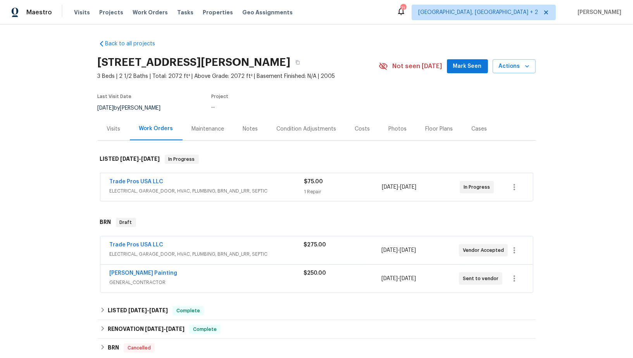
scroll to position [110, 0]
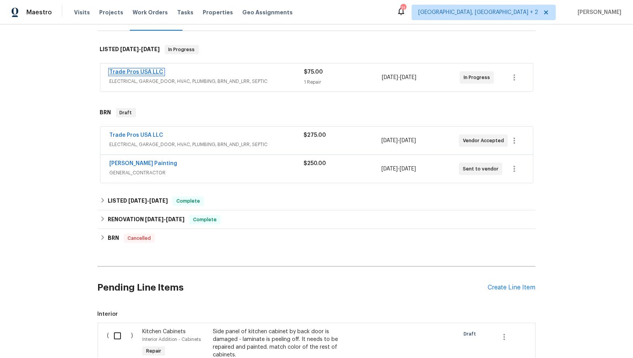
click at [138, 71] on link "Trade Pros USA LLC" at bounding box center [137, 71] width 54 height 5
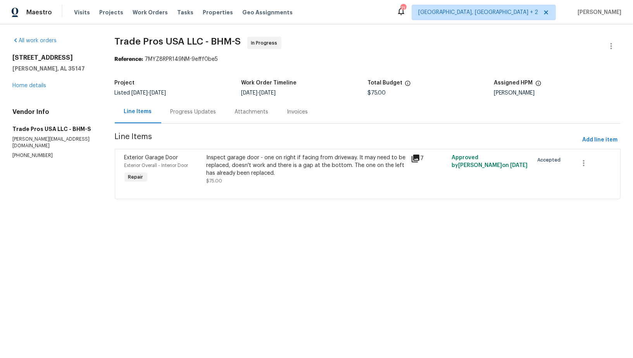
click at [196, 116] on div "Progress Updates" at bounding box center [193, 111] width 64 height 23
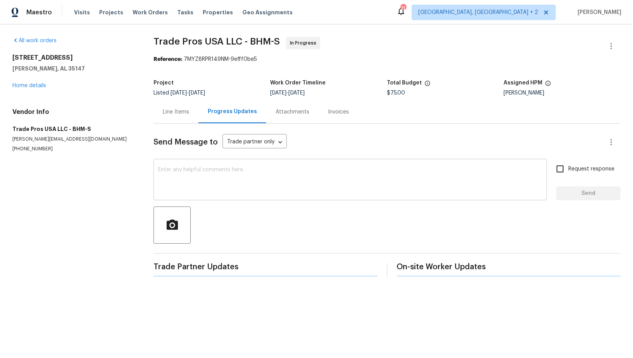
click at [202, 176] on textarea at bounding box center [350, 180] width 384 height 27
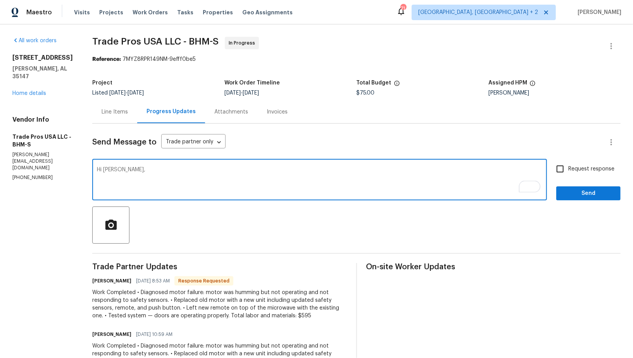
type textarea "Hi [PERSON_NAME],"
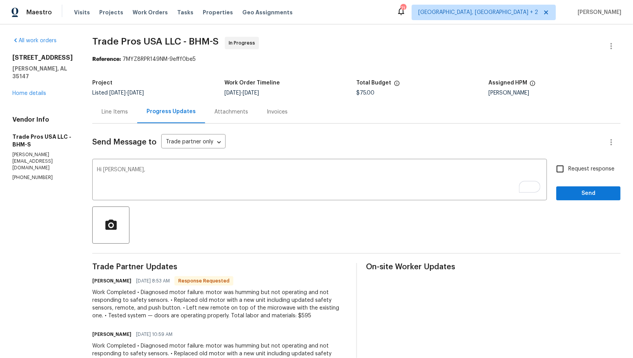
click at [110, 110] on div "Line Items" at bounding box center [115, 112] width 26 height 8
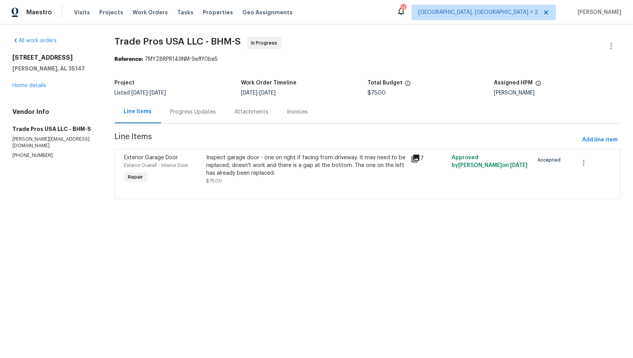
click at [227, 142] on span "Line Items" at bounding box center [347, 140] width 464 height 14
click at [234, 165] on div "Inspect garage door - one on right if facing from driveway. It may need to be r…" at bounding box center [306, 165] width 200 height 23
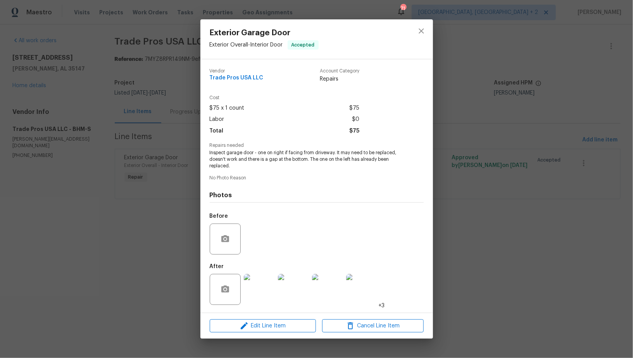
click at [258, 280] on img at bounding box center [259, 289] width 31 height 31
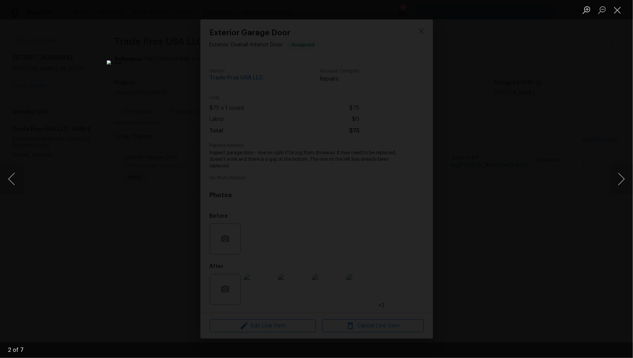
click at [473, 207] on div "Lightbox" at bounding box center [316, 179] width 633 height 358
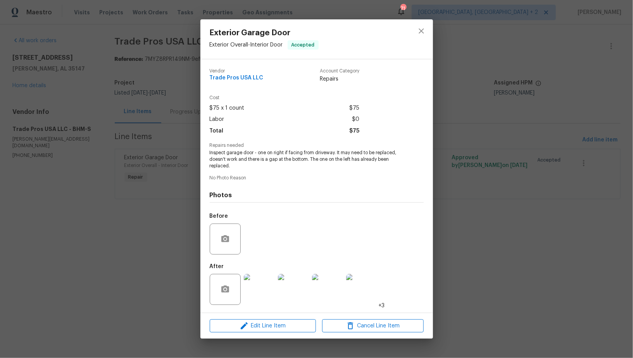
click at [256, 289] on img at bounding box center [259, 289] width 31 height 31
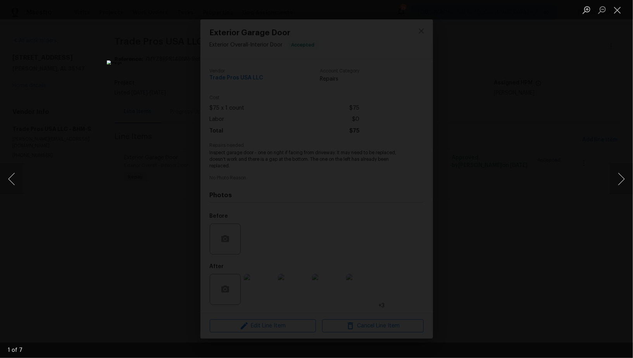
click at [456, 251] on div "Lightbox" at bounding box center [316, 179] width 633 height 358
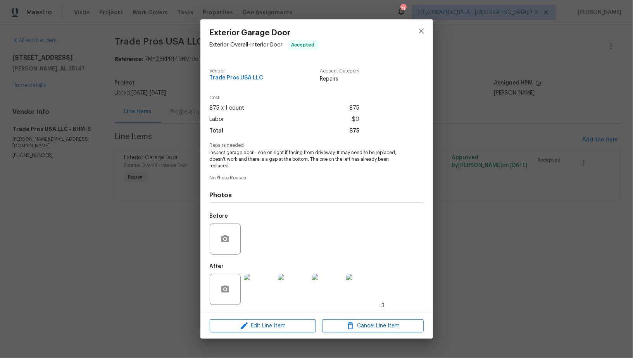
click at [455, 251] on div "Exterior Garage Door Exterior Overall - Interior Door Accepted Vendor Trade Pro…" at bounding box center [316, 179] width 633 height 358
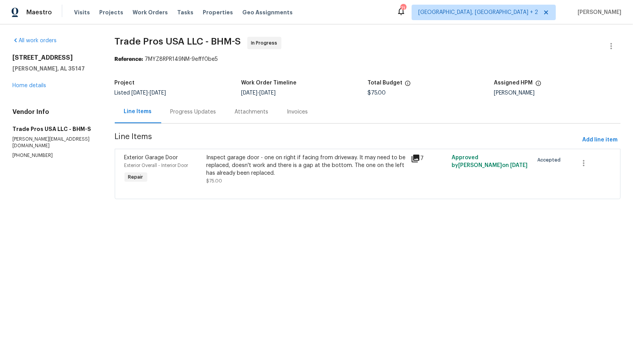
click at [199, 111] on div "Progress Updates" at bounding box center [193, 112] width 46 height 8
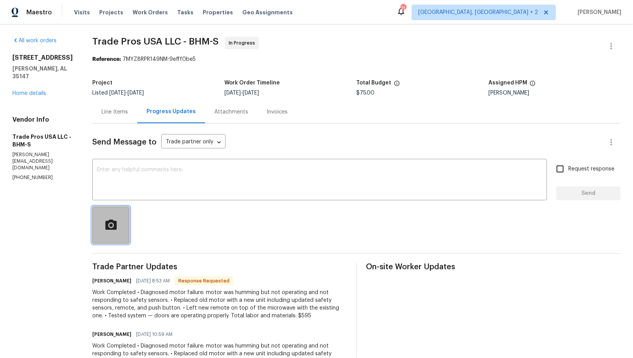
click at [123, 228] on span "button" at bounding box center [110, 226] width 25 height 14
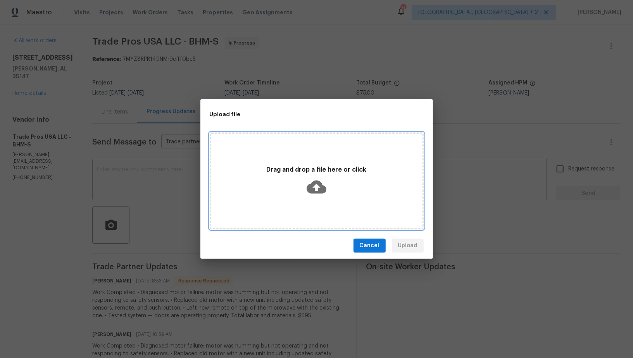
click at [322, 186] on icon at bounding box center [316, 187] width 20 height 13
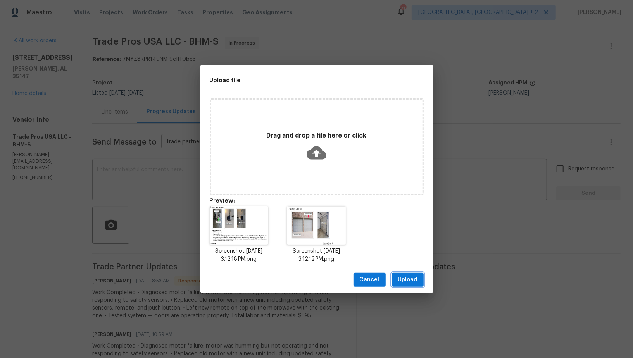
click at [407, 282] on span "Upload" at bounding box center [407, 280] width 19 height 10
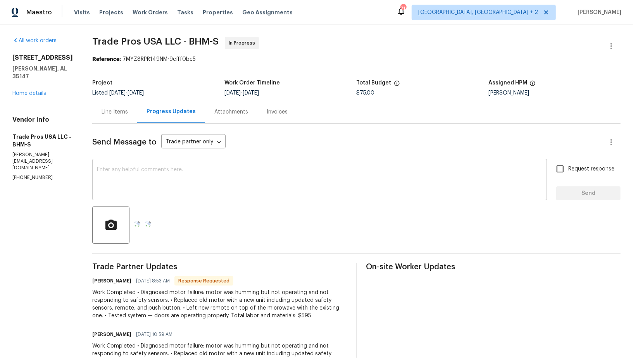
click at [184, 183] on textarea at bounding box center [319, 180] width 445 height 27
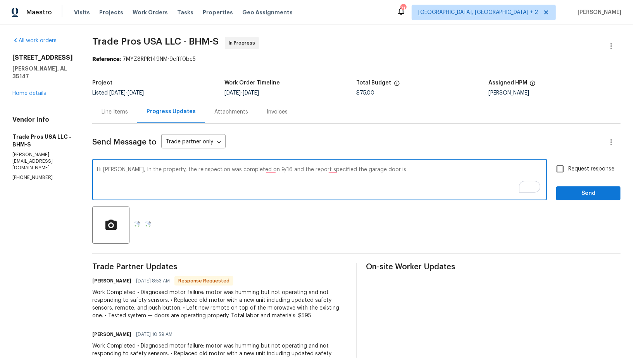
click at [270, 168] on textarea "Hi Trevor, In the property, the reinspection was completed on 9/16 and the repo…" at bounding box center [319, 180] width 445 height 27
click at [339, 168] on textarea "Hi Trevor, In the property, the reinspection was completed on 9/16, and the rep…" at bounding box center [319, 180] width 445 height 27
click at [331, 170] on textarea "Hi Trevor, In the property, the reinspection was completed on 9/16, and the rep…" at bounding box center [319, 180] width 445 height 27
click at [353, 170] on textarea "Hi Trevor, In the property, the reinspection was completed on 9/16, and the rep…" at bounding box center [319, 180] width 445 height 27
drag, startPoint x: 353, startPoint y: 170, endPoint x: 461, endPoint y: 169, distance: 107.7
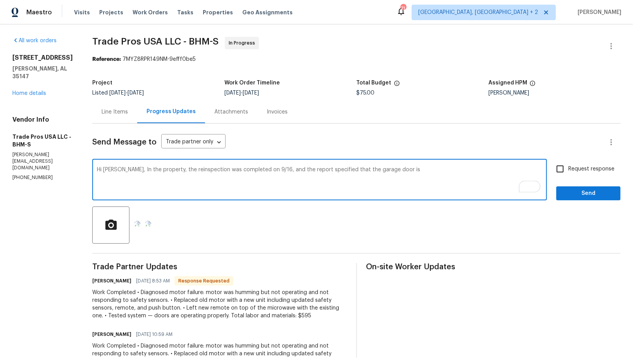
click at [461, 169] on textarea "Hi Trevor, In the property, the reinspection was completed on 9/16, and the rep…" at bounding box center [319, 180] width 445 height 27
paste textarea "right side garage door"
type textarea "Hi Trevor, In the property, the reinspection was completed on 9/16, and the rep…"
click at [554, 169] on input "Request response" at bounding box center [560, 169] width 16 height 16
checkbox input "true"
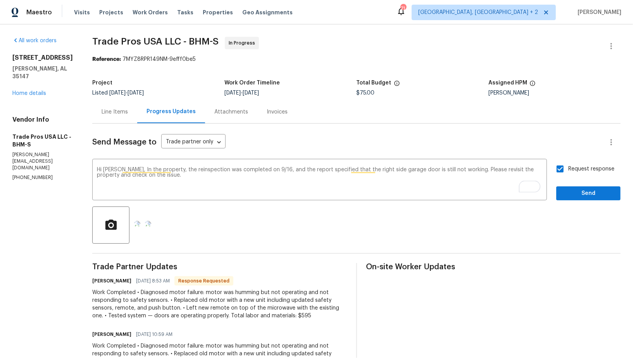
click at [580, 202] on div "Send Message to Trade partner only Trade partner only ​ Hi Trevor, In the prope…" at bounding box center [356, 295] width 528 height 343
click at [569, 194] on span "Send" at bounding box center [588, 194] width 52 height 10
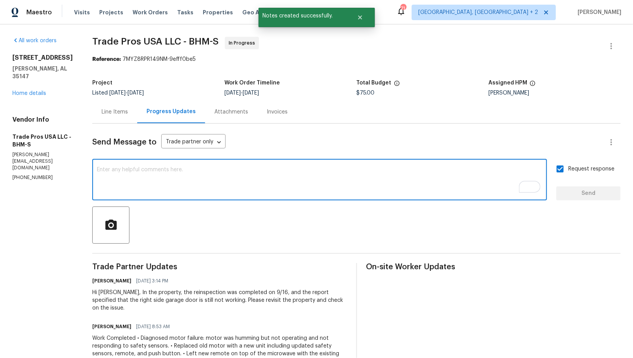
click at [139, 182] on textarea "To enrich screen reader interactions, please activate Accessibility in Grammarl…" at bounding box center [319, 180] width 445 height 27
click at [115, 124] on div "Send Message to Trade partner only Trade partner only ​ x ​ Request response Se…" at bounding box center [356, 318] width 528 height 388
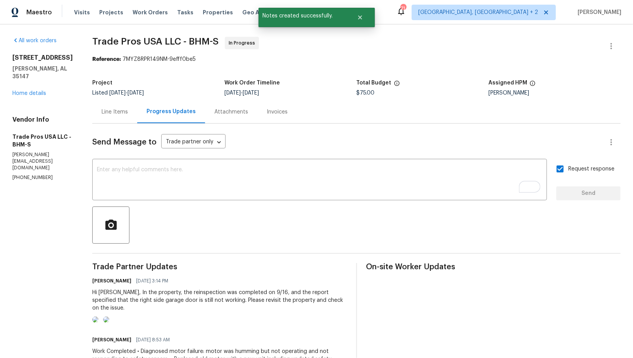
click at [114, 112] on div "Line Items" at bounding box center [115, 112] width 26 height 8
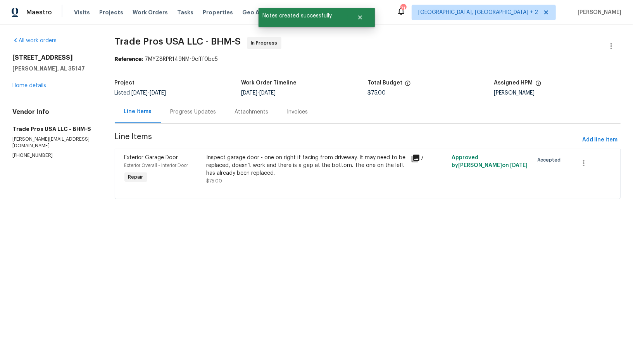
click at [217, 168] on div "Inspect garage door - one on right if facing from driveway. It may need to be r…" at bounding box center [306, 165] width 200 height 23
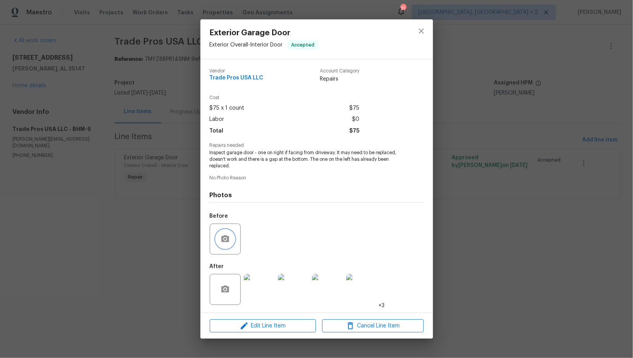
click at [232, 241] on button "button" at bounding box center [225, 239] width 19 height 19
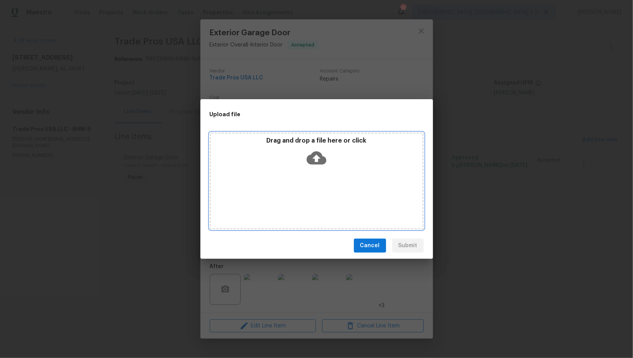
click at [313, 157] on icon at bounding box center [316, 157] width 20 height 13
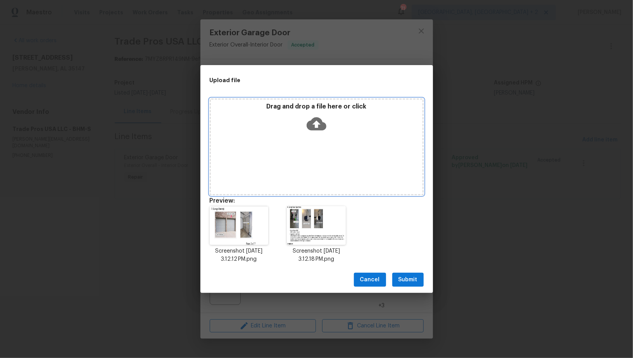
scroll to position [6, 0]
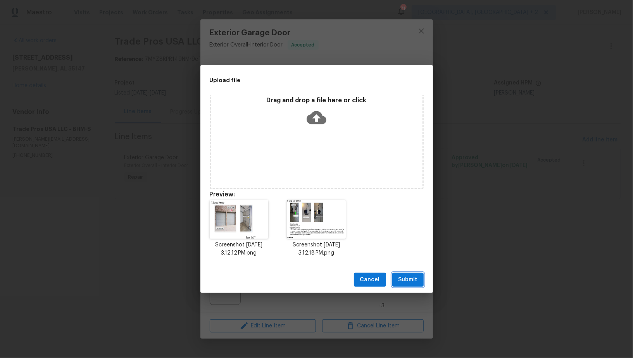
click at [411, 285] on button "Submit" at bounding box center [407, 280] width 31 height 14
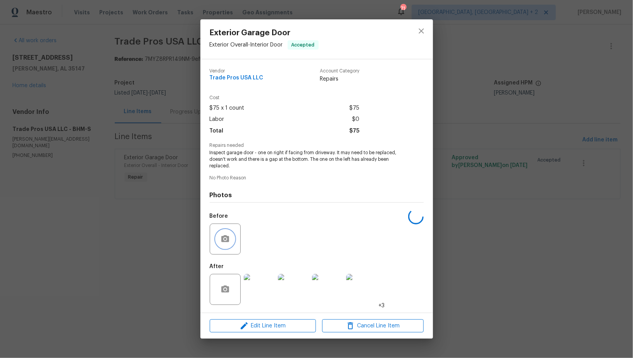
scroll to position [0, 0]
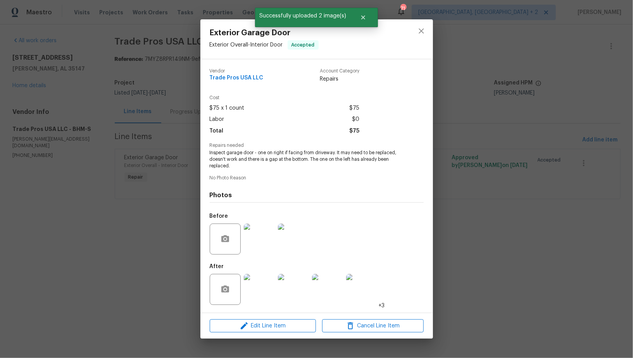
click at [269, 276] on img at bounding box center [259, 289] width 31 height 31
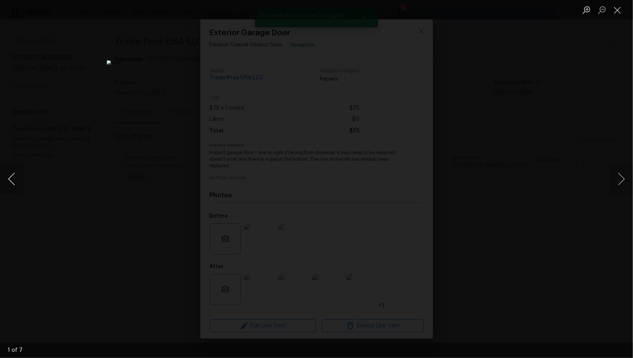
click at [12, 182] on button "Previous image" at bounding box center [11, 179] width 23 height 31
click at [46, 222] on div "Lightbox" at bounding box center [316, 179] width 633 height 358
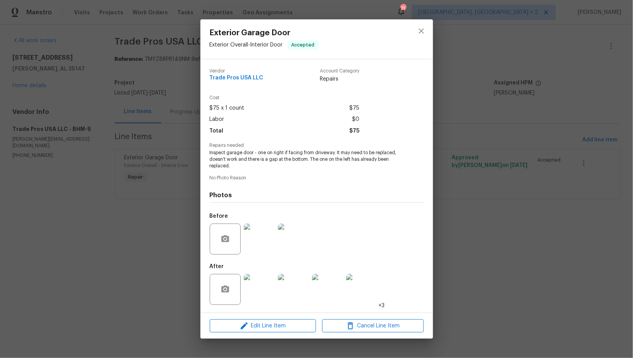
click at [83, 215] on div "Exterior Garage Door Exterior Overall - Interior Door Accepted Vendor Trade Pro…" at bounding box center [316, 179] width 633 height 358
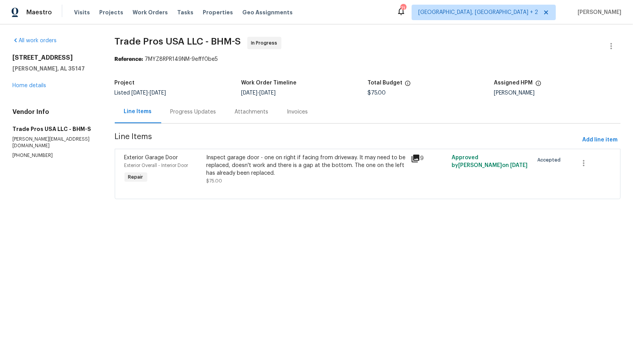
click at [246, 159] on div "Inspect garage door - one on right if facing from driveway. It may need to be r…" at bounding box center [306, 165] width 200 height 23
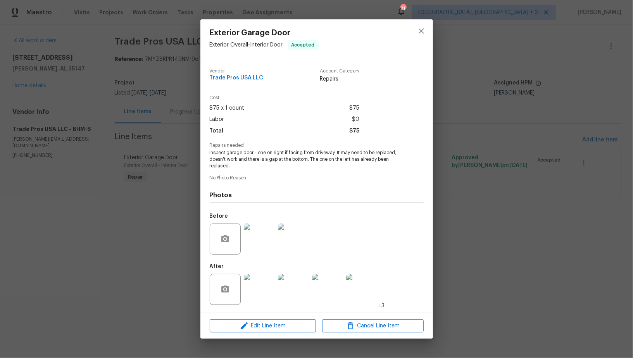
click at [260, 220] on div at bounding box center [259, 239] width 34 height 40
click at [263, 233] on img at bounding box center [259, 239] width 31 height 31
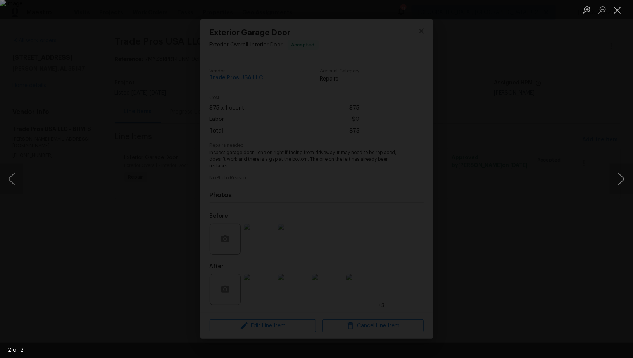
click at [466, 296] on div "Lightbox" at bounding box center [316, 179] width 633 height 358
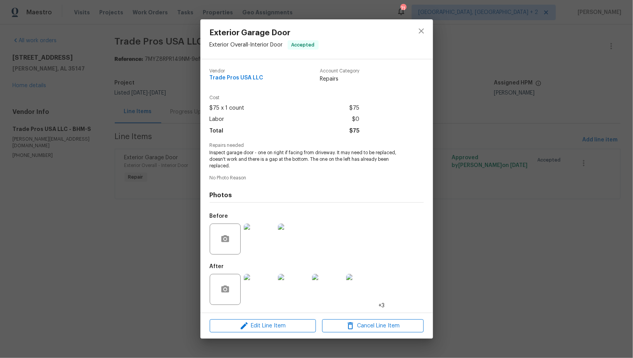
click at [466, 296] on div "Exterior Garage Door Exterior Overall - Interior Door Accepted Vendor Trade Pro…" at bounding box center [316, 179] width 633 height 358
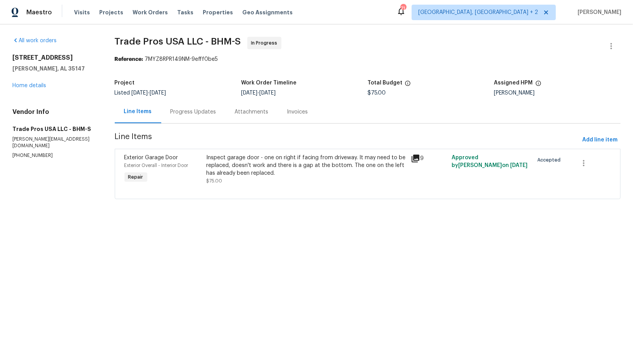
click at [192, 119] on div "Progress Updates" at bounding box center [193, 111] width 64 height 23
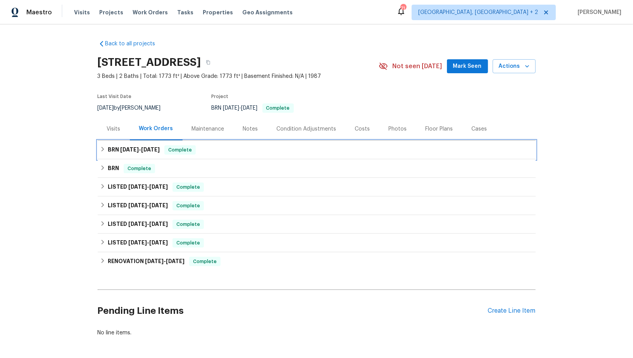
click at [110, 154] on div "BRN [DATE] - [DATE] Complete" at bounding box center [317, 150] width 438 height 19
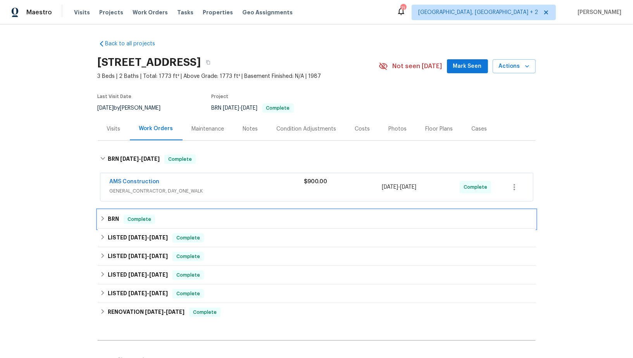
click at [105, 218] on icon at bounding box center [102, 218] width 5 height 5
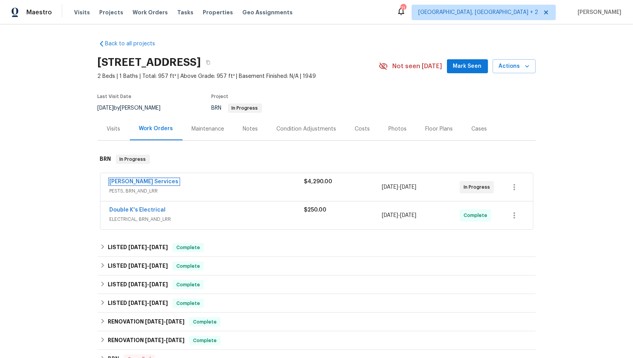
click at [129, 182] on link "[PERSON_NAME] Services" at bounding box center [144, 181] width 69 height 5
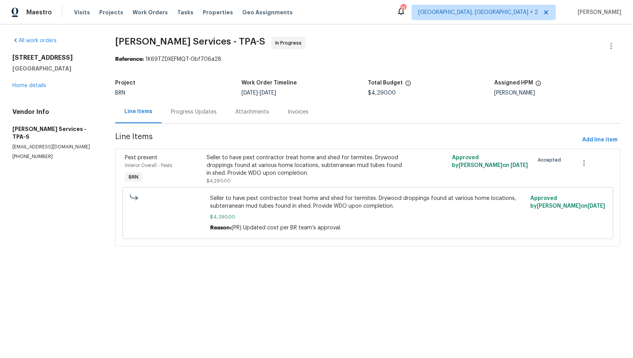
click at [203, 106] on div "Progress Updates" at bounding box center [194, 111] width 64 height 23
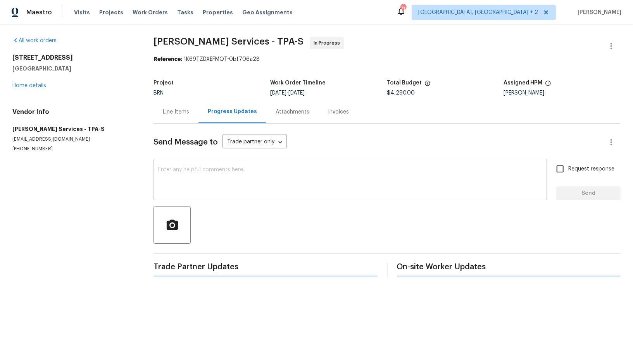
click at [213, 195] on div "x ​" at bounding box center [349, 181] width 393 height 40
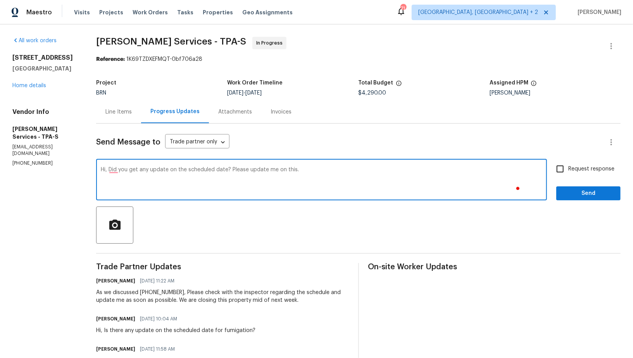
type textarea "Hi, Did you get any update on the scheduled date? Please update me on this."
click at [570, 170] on span "Request response" at bounding box center [591, 169] width 46 height 8
click at [568, 170] on input "Request response" at bounding box center [560, 169] width 16 height 16
checkbox input "true"
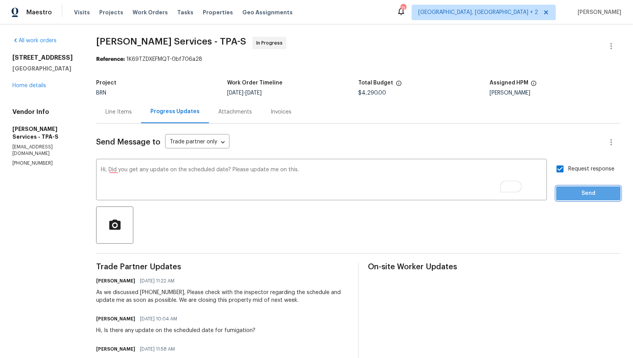
click at [572, 189] on span "Send" at bounding box center [588, 194] width 52 height 10
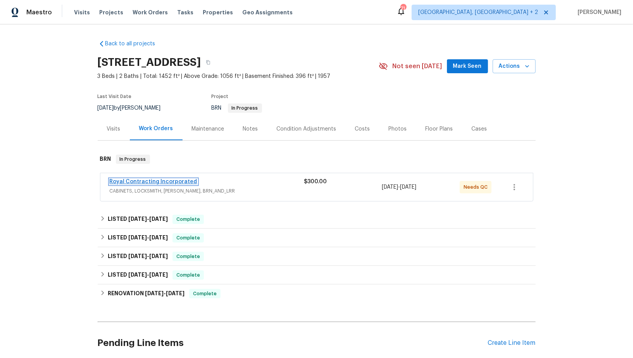
click at [158, 183] on link "Royal Contracting Incorporated" at bounding box center [154, 181] width 88 height 5
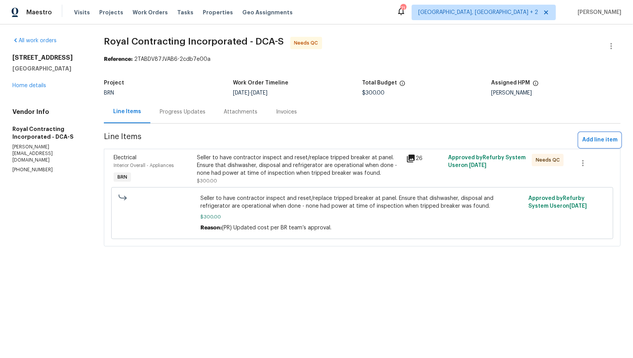
click at [590, 139] on span "Add line item" at bounding box center [599, 140] width 35 height 10
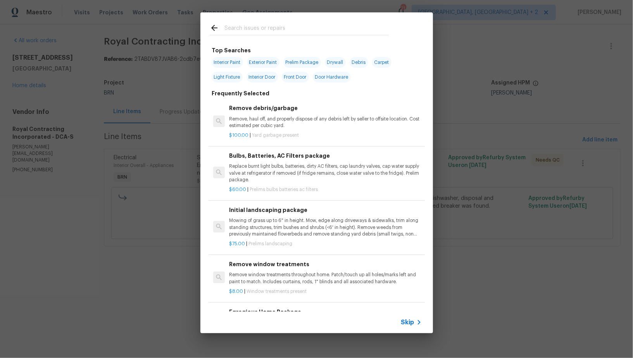
click at [408, 327] on div "Skip" at bounding box center [316, 323] width 232 height 22
click at [406, 314] on div "Skip" at bounding box center [316, 323] width 232 height 22
click at [406, 317] on div "Skip" at bounding box center [316, 323] width 232 height 22
click at [412, 318] on div "Skip" at bounding box center [412, 322] width 22 height 9
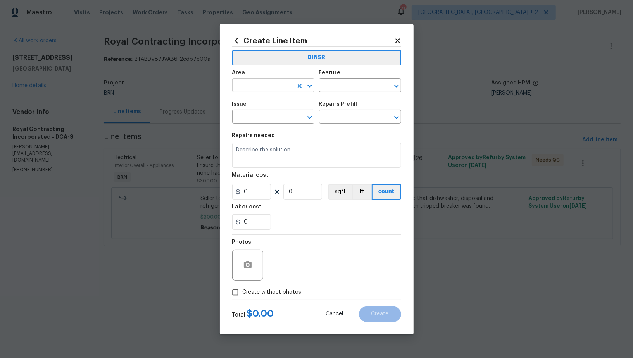
click at [264, 83] on input "text" at bounding box center [262, 86] width 60 height 12
click at [276, 122] on li "Interior Overall" at bounding box center [273, 116] width 82 height 13
type input "Interior Overall"
click at [342, 84] on input "text" at bounding box center [349, 86] width 60 height 12
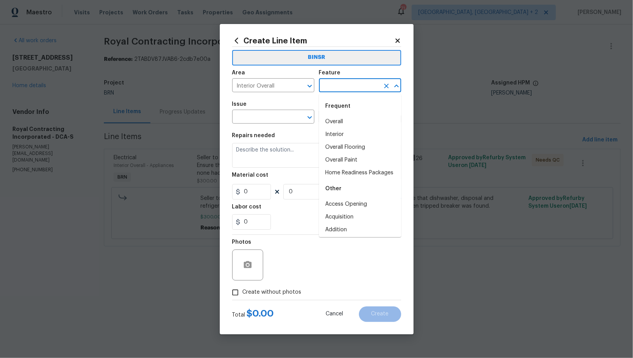
type input "a"
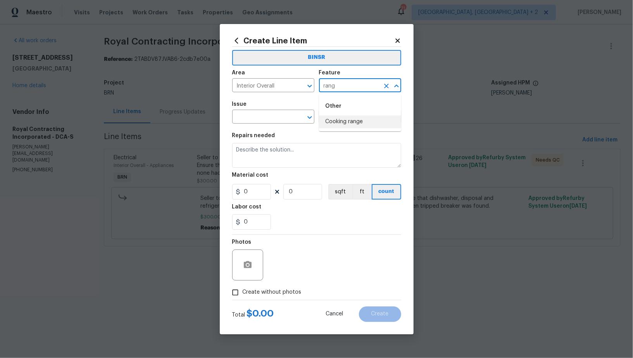
click at [349, 125] on li "Cooking range" at bounding box center [360, 121] width 82 height 13
type input "Cooking range"
click at [246, 124] on span "Issue ​" at bounding box center [273, 112] width 82 height 31
click at [246, 122] on input "text" at bounding box center [262, 118] width 60 height 12
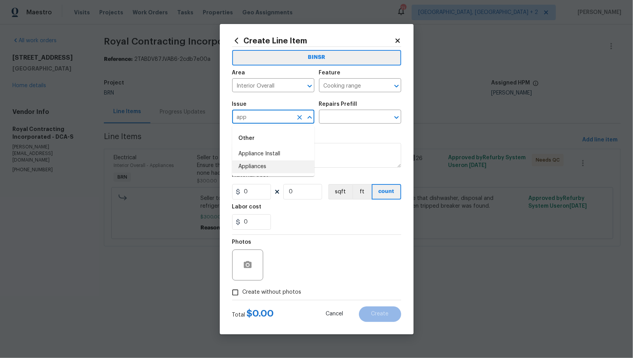
click at [257, 165] on li "Appliances" at bounding box center [273, 166] width 82 height 13
type input "Appliances"
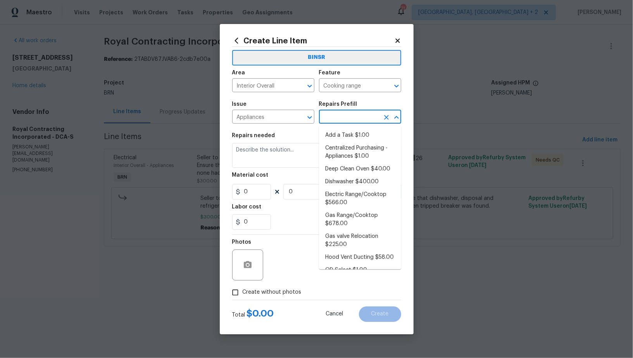
click at [333, 113] on input "text" at bounding box center [349, 118] width 60 height 12
click at [339, 133] on li "Add a Task $1.00" at bounding box center [360, 135] width 82 height 13
type input "Appliances"
type input "Add a Task $1.00"
type textarea "HPM to detail"
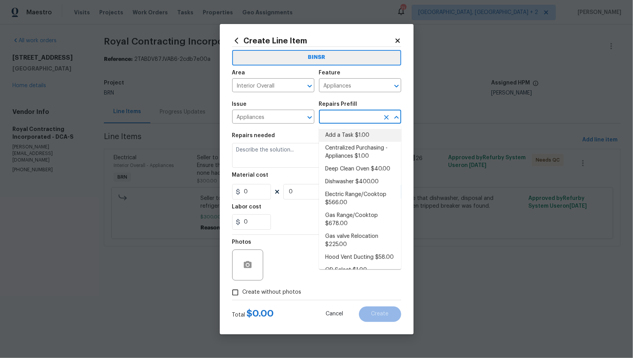
type input "1"
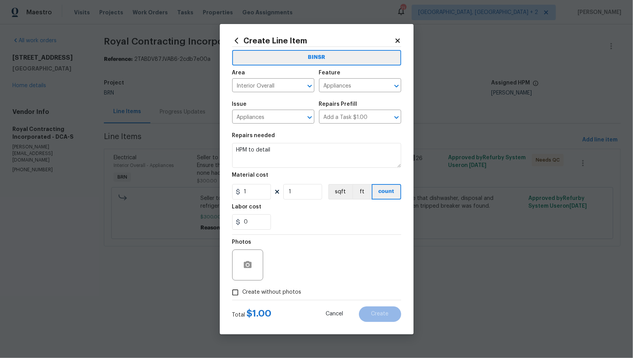
click at [314, 142] on div "Repairs needed" at bounding box center [316, 138] width 169 height 10
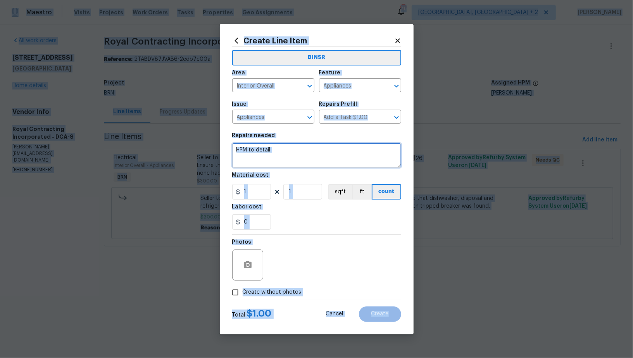
click at [286, 157] on textarea "HPM to detail" at bounding box center [316, 155] width 169 height 25
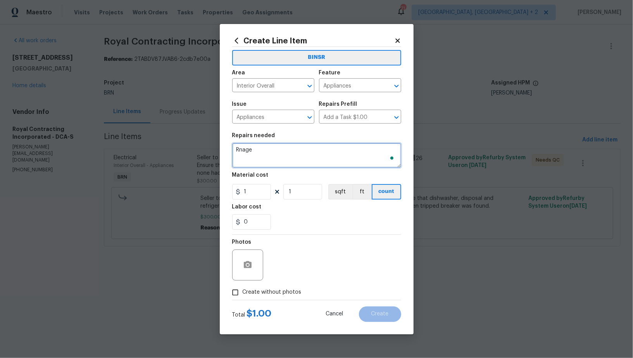
type textarea "Rnag"
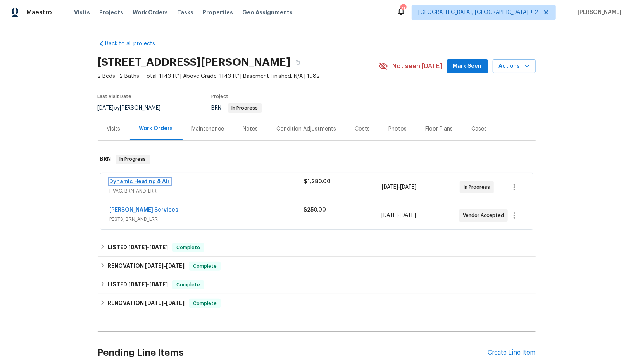
click at [136, 181] on link "Dynamic Heating & Air" at bounding box center [140, 181] width 60 height 5
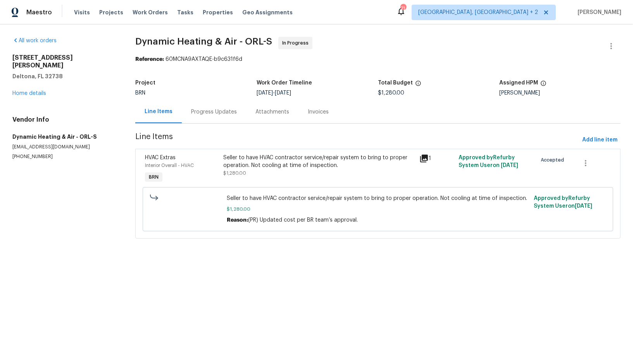
click at [208, 112] on div "Progress Updates" at bounding box center [214, 112] width 46 height 8
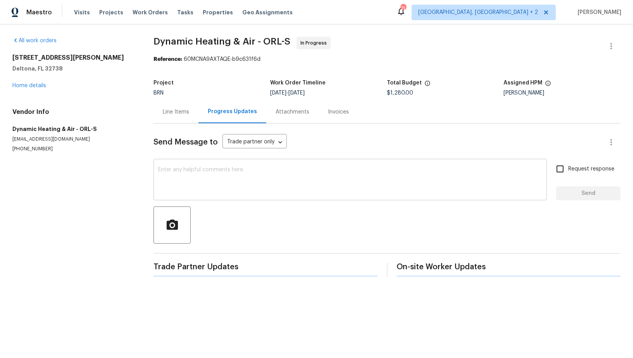
click at [226, 172] on textarea at bounding box center [350, 180] width 384 height 27
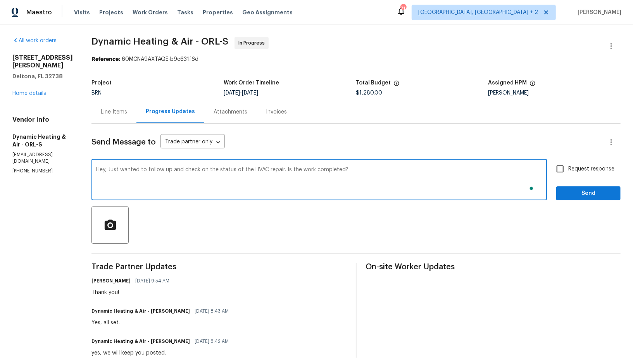
type textarea "Hey, Just wanted to follow up and check on the status of the HVAC repair. Is th…"
drag, startPoint x: 562, startPoint y: 171, endPoint x: 570, endPoint y: 184, distance: 14.6
click at [562, 171] on input "Request response" at bounding box center [560, 169] width 16 height 16
checkbox input "true"
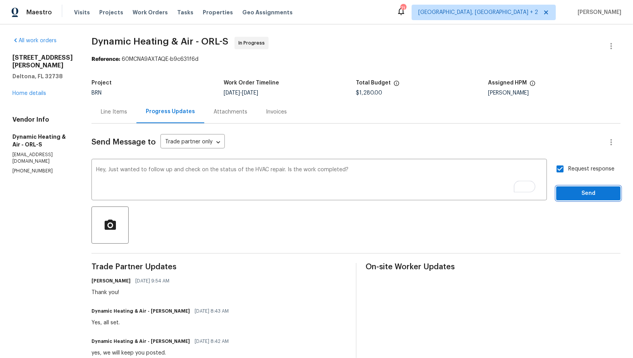
click at [578, 198] on span "Send" at bounding box center [588, 194] width 52 height 10
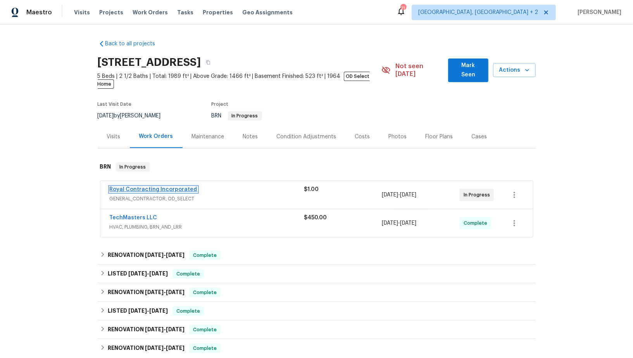
click at [171, 187] on link "Royal Contracting Incorporated" at bounding box center [154, 189] width 88 height 5
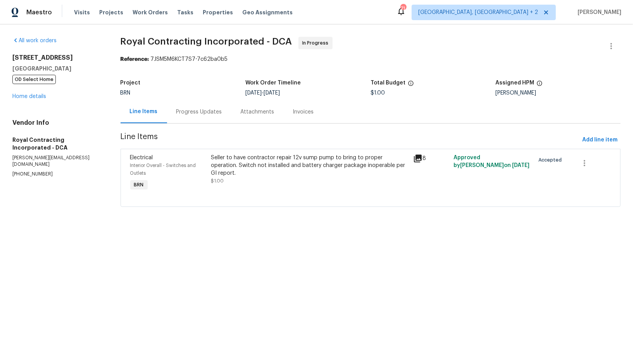
click at [200, 116] on div "Progress Updates" at bounding box center [199, 111] width 64 height 23
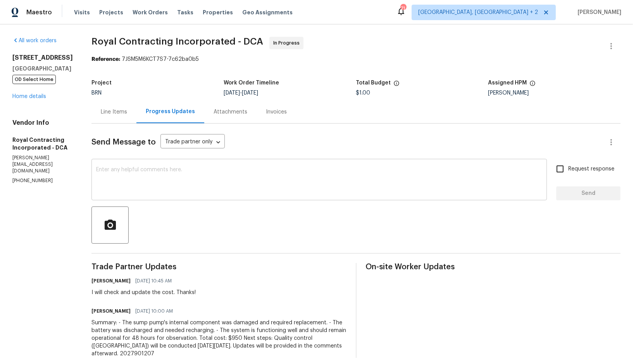
click at [170, 192] on textarea at bounding box center [319, 180] width 446 height 27
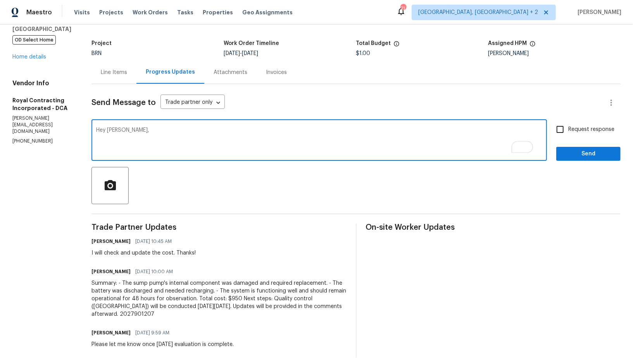
scroll to position [47, 0]
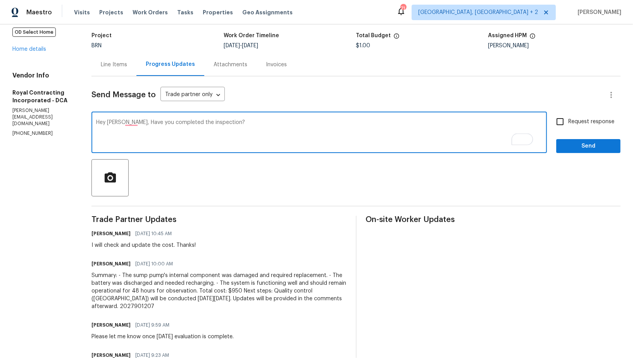
click at [138, 127] on textarea "Hey Robin, Have you completed the inspection?" at bounding box center [319, 133] width 446 height 27
click at [138, 125] on textarea "Hey Robin, Have you completed the inspection?" at bounding box center [319, 133] width 446 height 27
click at [137, 118] on div "Hey Robin, Have you completed the inspection? x ​" at bounding box center [318, 134] width 455 height 40
click at [137, 122] on textarea "Hey Robin, Have you completed the inspection?" at bounding box center [319, 133] width 446 height 27
type textarea "Hey Robin, have you completed the inspection?"
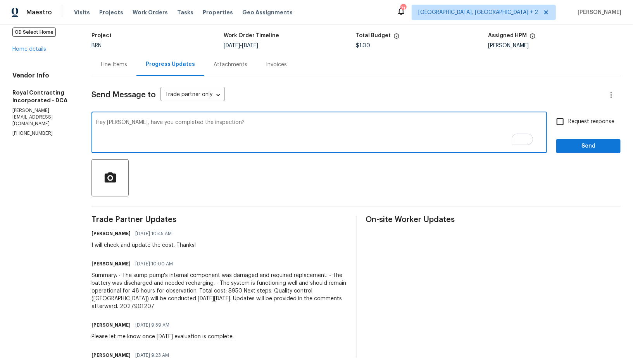
click at [561, 123] on input "Request response" at bounding box center [560, 122] width 16 height 16
checkbox input "true"
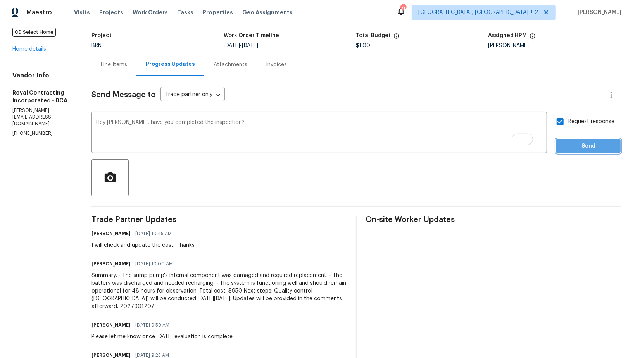
click at [574, 145] on span "Send" at bounding box center [588, 146] width 52 height 10
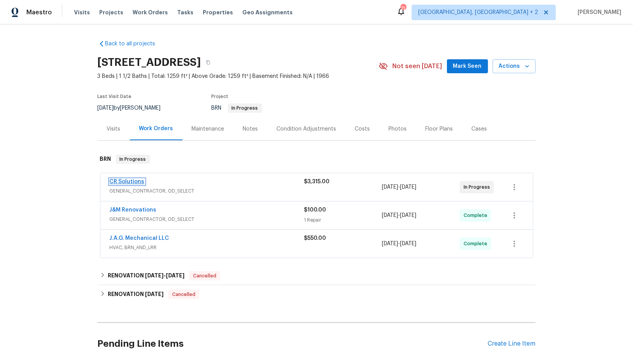
click at [138, 183] on link "CR Solutions" at bounding box center [127, 181] width 35 height 5
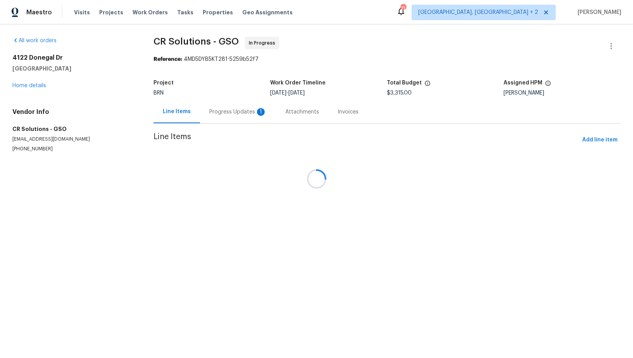
click at [209, 108] on div "Progress Updates 1" at bounding box center [237, 112] width 57 height 8
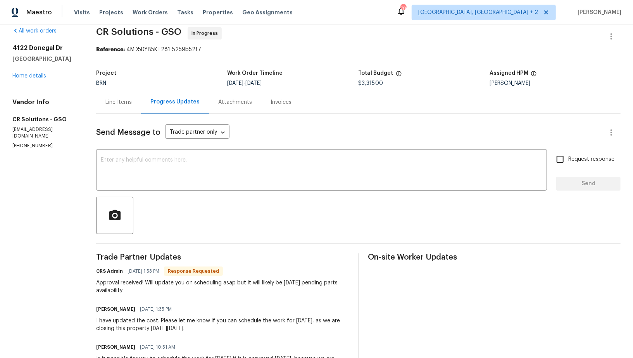
scroll to position [14, 0]
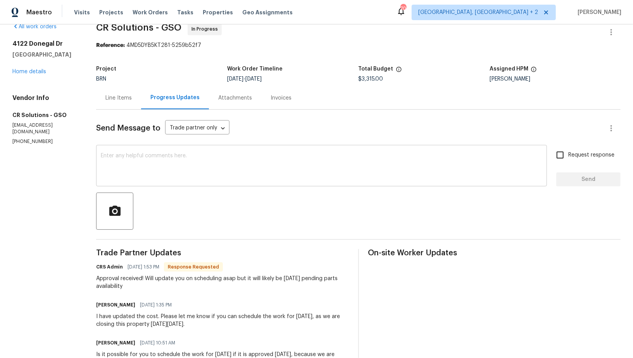
click at [186, 163] on textarea at bounding box center [321, 166] width 441 height 27
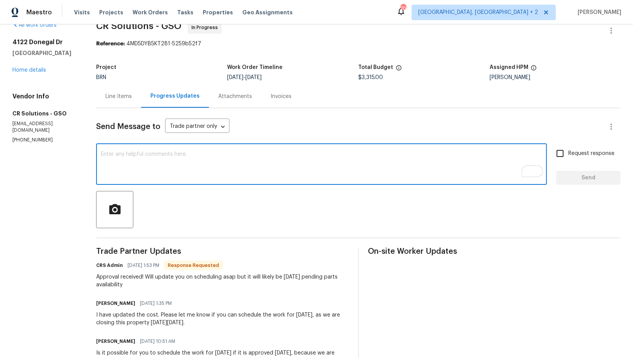
scroll to position [17, 0]
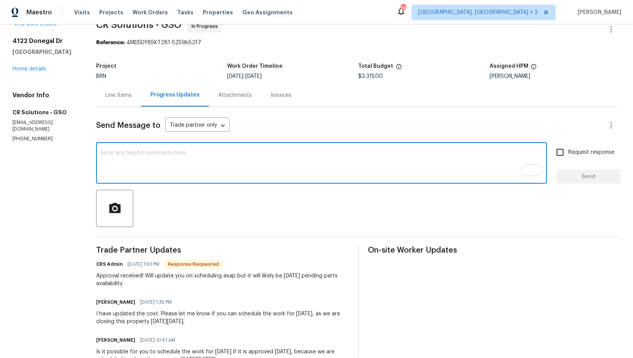
click at [198, 166] on textarea "To enrich screen reader interactions, please activate Accessibility in Grammarl…" at bounding box center [321, 163] width 441 height 27
click at [123, 99] on div "Line Items" at bounding box center [118, 95] width 45 height 23
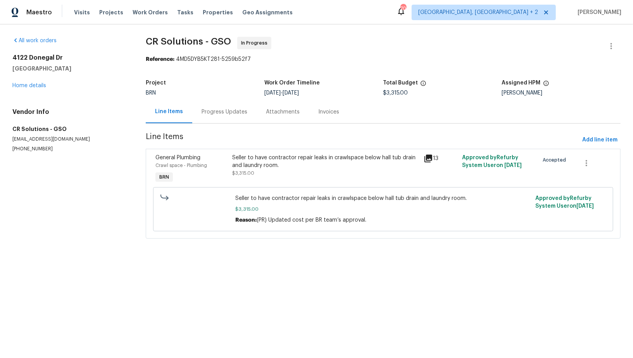
click at [242, 172] on span "$3,315.00" at bounding box center [243, 173] width 22 height 5
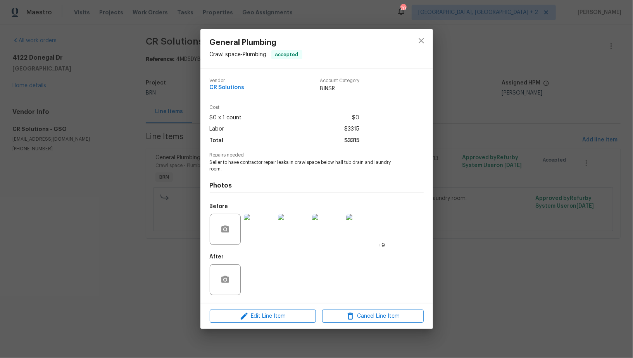
click at [261, 231] on img at bounding box center [259, 229] width 31 height 31
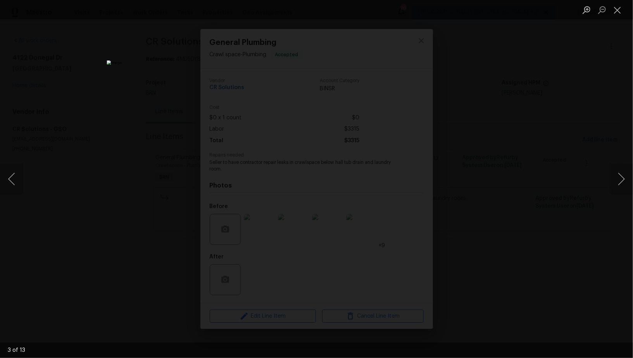
click at [511, 218] on div "Lightbox" at bounding box center [316, 179] width 633 height 358
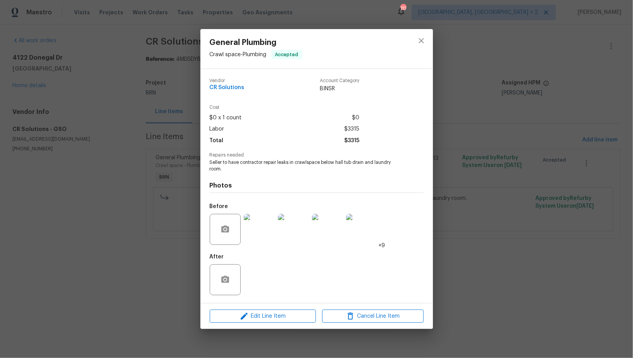
click at [511, 218] on div "General Plumbing Crawl space - Plumbing Accepted Vendor CR Solutions Account Ca…" at bounding box center [316, 179] width 633 height 358
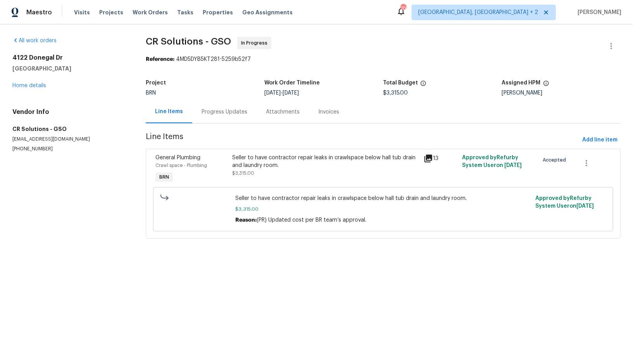
click at [217, 117] on div "Progress Updates" at bounding box center [224, 111] width 64 height 23
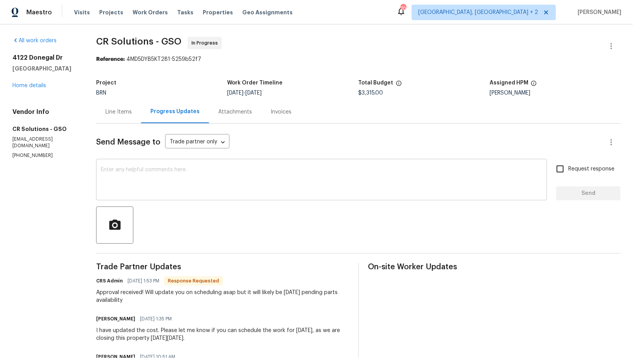
click at [207, 179] on textarea at bounding box center [321, 180] width 441 height 27
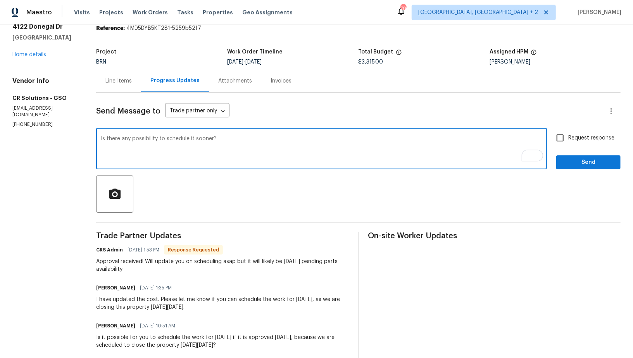
scroll to position [12, 0]
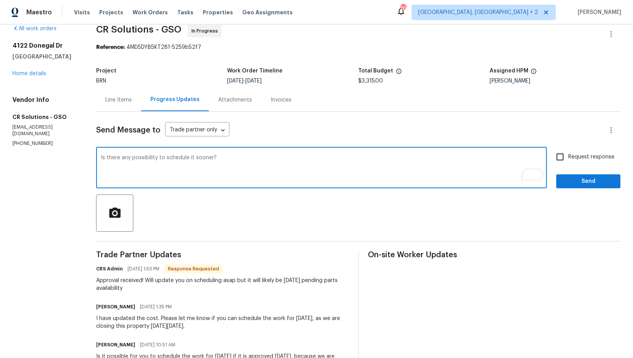
type textarea "Is there any possibility to schedule it sooner?"
click at [567, 153] on input "Request response" at bounding box center [560, 157] width 16 height 16
checkbox input "true"
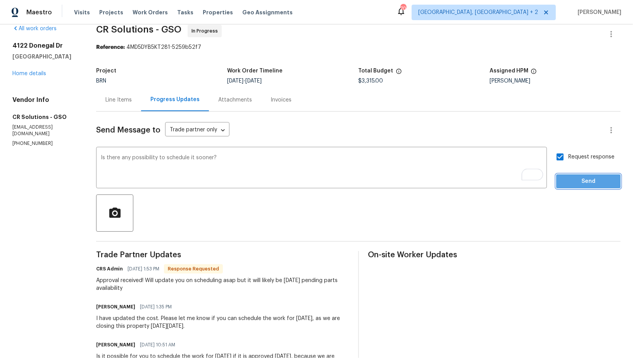
click at [577, 177] on span "Send" at bounding box center [588, 182] width 52 height 10
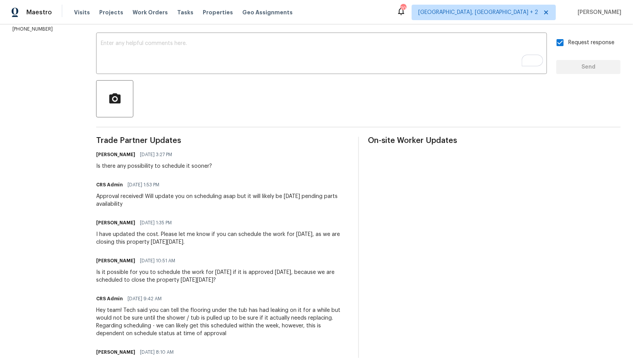
scroll to position [0, 0]
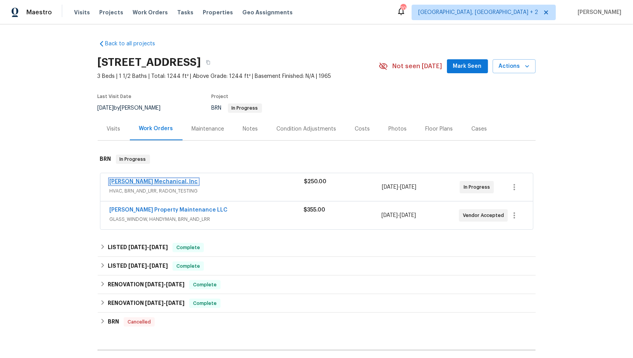
click at [151, 180] on link "JH Martin Mechanical, Inc" at bounding box center [154, 181] width 88 height 5
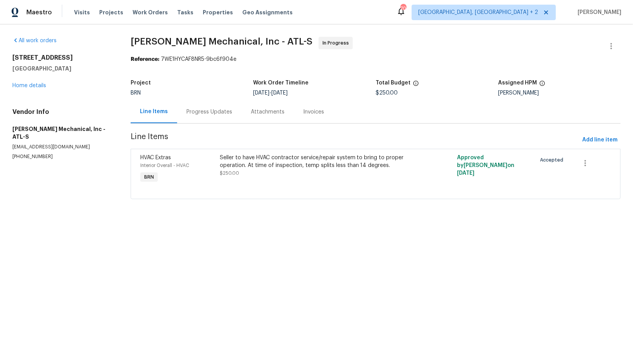
click at [210, 109] on div "Progress Updates" at bounding box center [209, 112] width 46 height 8
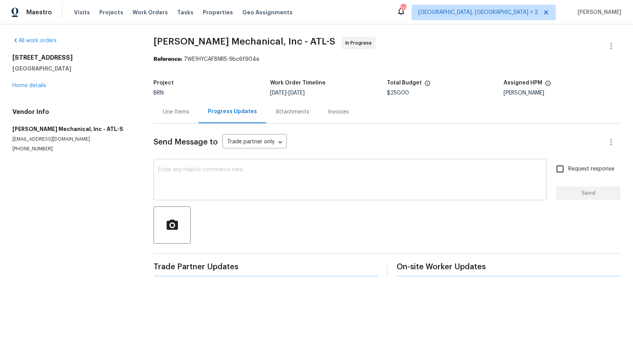
click at [239, 174] on textarea at bounding box center [350, 180] width 384 height 27
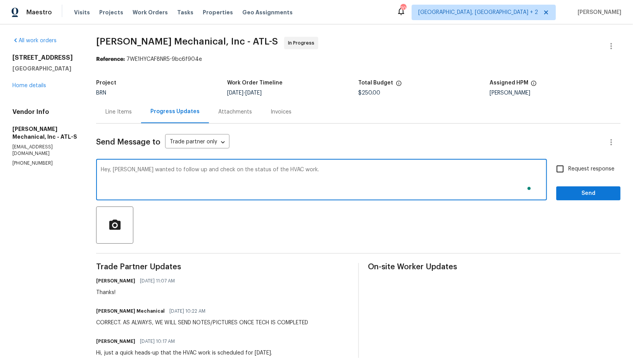
type textarea "Hey, Just wanted to follow up and check on the status of the HVAC work."
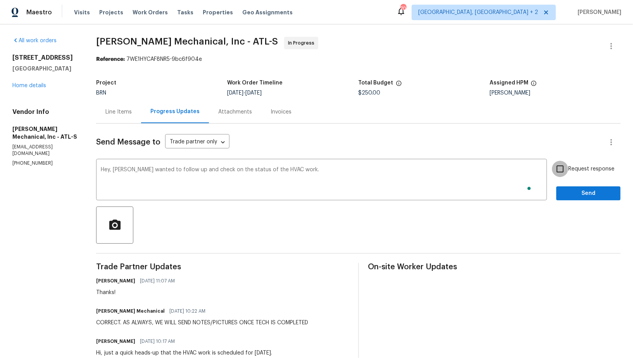
drag, startPoint x: 560, startPoint y: 172, endPoint x: 567, endPoint y: 183, distance: 13.1
click at [560, 172] on input "Request response" at bounding box center [560, 169] width 16 height 16
checkbox input "true"
click at [570, 188] on button "Send" at bounding box center [588, 193] width 64 height 14
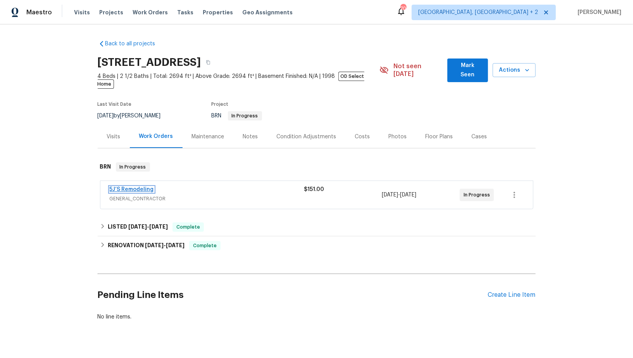
click at [129, 187] on link "5J’S Remodeling" at bounding box center [132, 189] width 44 height 5
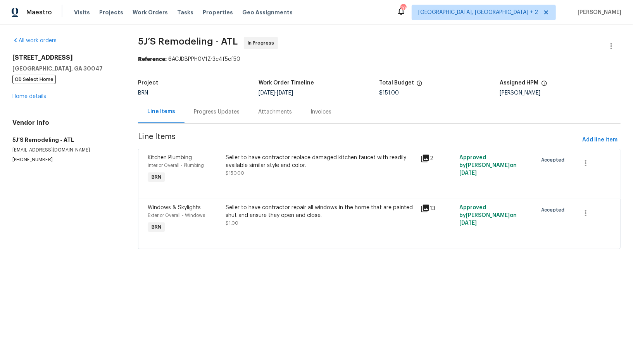
click at [211, 110] on div "Progress Updates" at bounding box center [217, 112] width 46 height 8
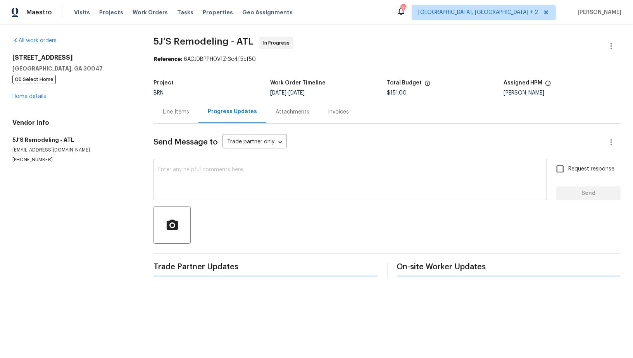
click at [206, 188] on textarea at bounding box center [350, 180] width 384 height 27
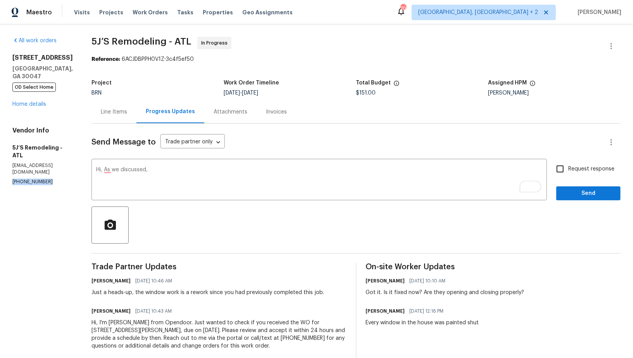
drag, startPoint x: 60, startPoint y: 165, endPoint x: 0, endPoint y: 165, distance: 60.4
click at [0, 165] on div "All work orders 935 Brookwood Run Dr SW Lilburn, GA 30047 OD Select Home Home d…" at bounding box center [316, 197] width 633 height 347
copy p "(770) 369-6627"
click at [163, 171] on textarea "Hi, As we discussed," at bounding box center [319, 180] width 446 height 27
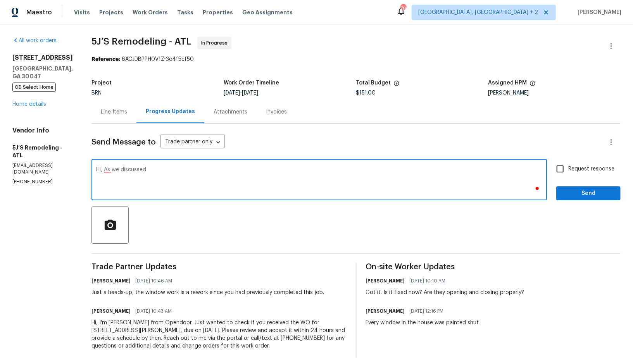
paste textarea "(770) 369-6627"
click at [146, 170] on textarea "Hi, As we discussed(770) 369-6627, Please check and let me know if the work is …" at bounding box center [319, 180] width 446 height 27
click at [195, 169] on textarea "Hi, As we discussed (770) 369-6627, Please check and let me know if the work is…" at bounding box center [319, 180] width 446 height 27
type textarea "Hi, As we discussed (770) 369-6627, please check and let me know if the work is…"
click at [572, 167] on span "Request response" at bounding box center [591, 169] width 46 height 8
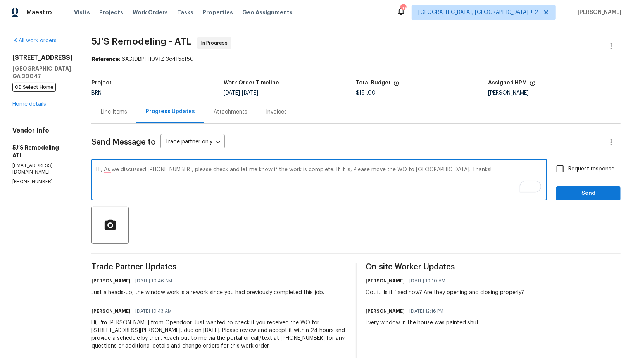
click at [568, 167] on input "Request response" at bounding box center [560, 169] width 16 height 16
checkbox input "true"
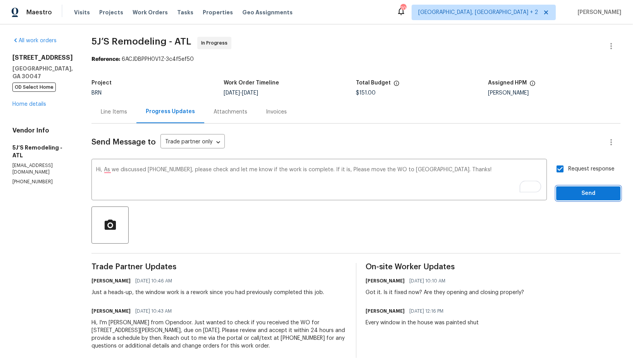
click at [581, 195] on span "Send" at bounding box center [588, 194] width 52 height 10
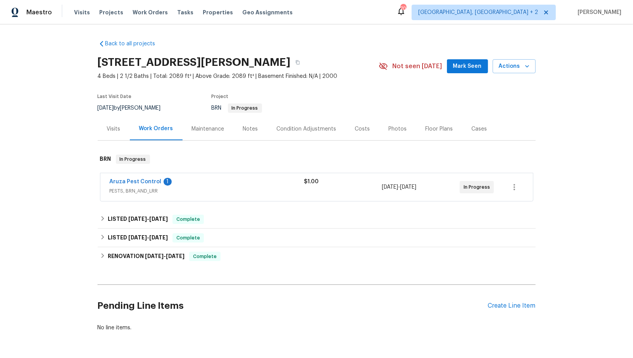
click at [143, 184] on span "Aruza Pest Control" at bounding box center [136, 182] width 52 height 8
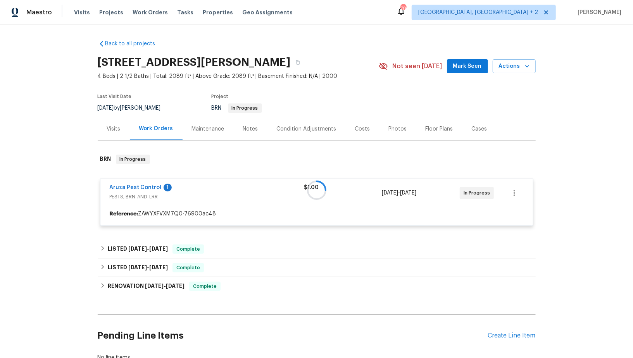
click at [131, 186] on div at bounding box center [317, 190] width 438 height 87
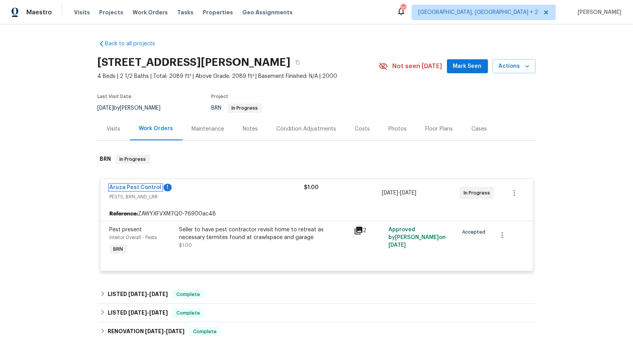
click at [131, 186] on link "Aruza Pest Control" at bounding box center [136, 187] width 52 height 5
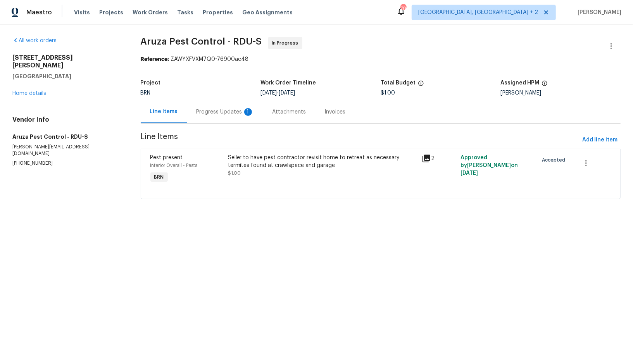
click at [205, 110] on div "Progress Updates 1" at bounding box center [224, 112] width 57 height 8
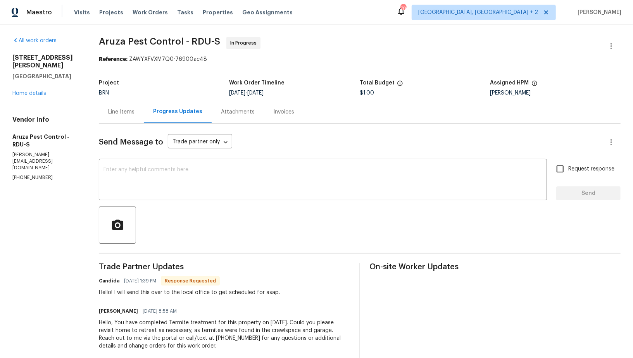
scroll to position [13, 0]
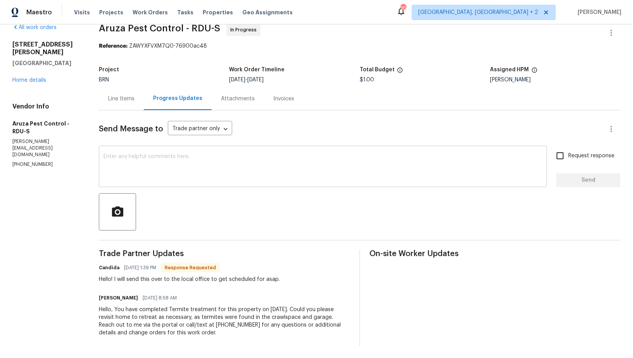
click at [197, 165] on textarea at bounding box center [322, 167] width 439 height 27
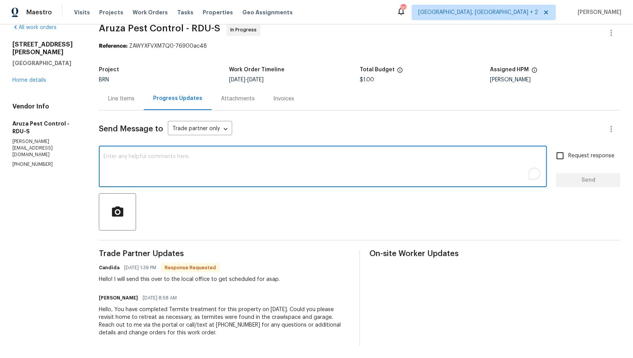
click at [131, 98] on div "Line Items" at bounding box center [121, 99] width 26 height 8
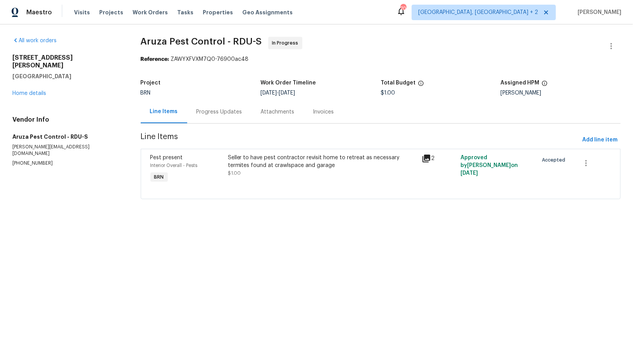
click at [203, 118] on div "Progress Updates" at bounding box center [219, 111] width 64 height 23
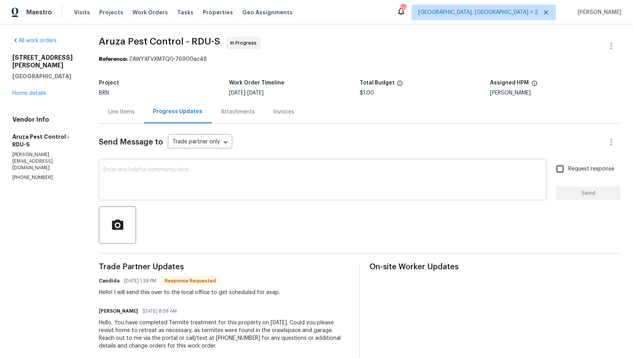
click at [177, 165] on div "x ​" at bounding box center [323, 181] width 448 height 40
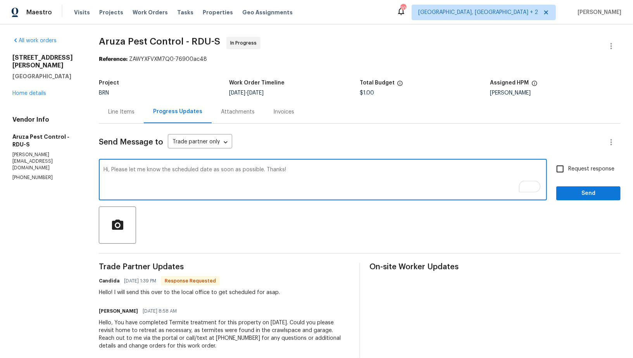
type textarea "Hi, Please let me know the scheduled date as soon as possible. Thanks!"
click at [561, 173] on input "Request response" at bounding box center [560, 169] width 16 height 16
checkbox input "true"
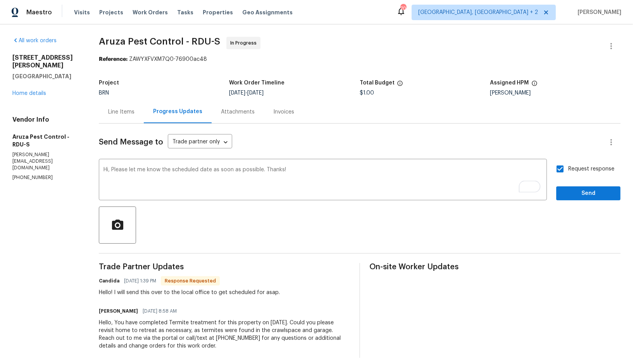
click at [579, 184] on div "Request response Send" at bounding box center [588, 181] width 64 height 40
click at [571, 199] on button "Send" at bounding box center [588, 193] width 64 height 14
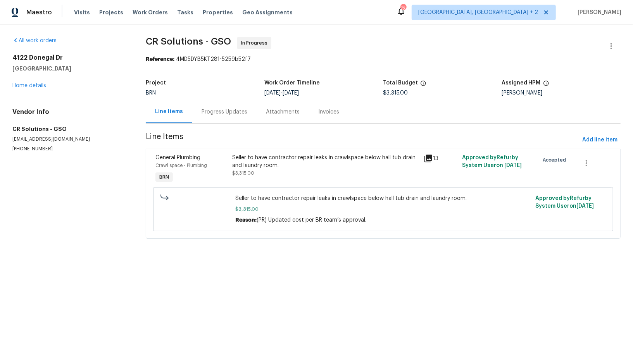
click at [220, 127] on section "CR Solutions - GSO In Progress Reference: 4MD5DYB5KT281-5259b52f7 Project BRN W…" at bounding box center [383, 142] width 475 height 211
click at [221, 115] on div "Progress Updates" at bounding box center [224, 112] width 46 height 8
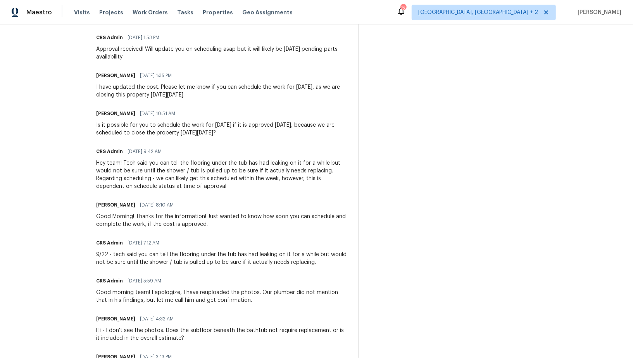
scroll to position [178, 0]
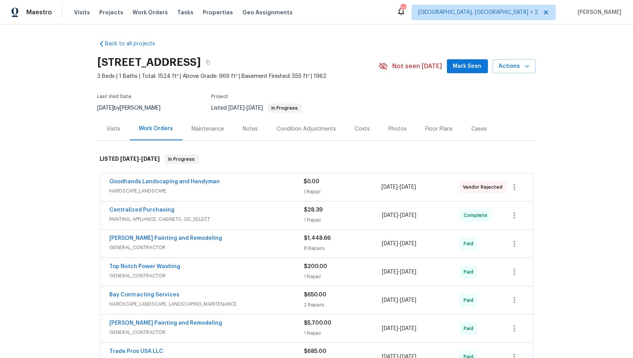
scroll to position [371, 0]
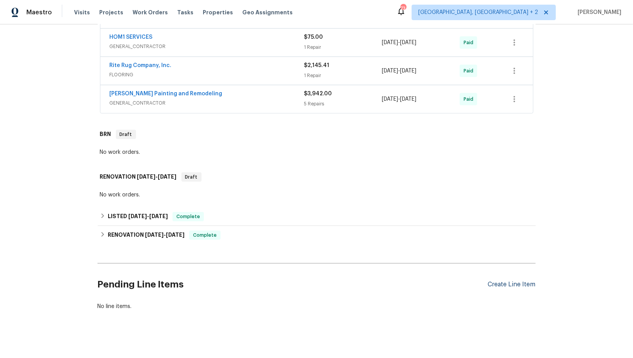
click at [511, 282] on div "Create Line Item" at bounding box center [512, 284] width 48 height 7
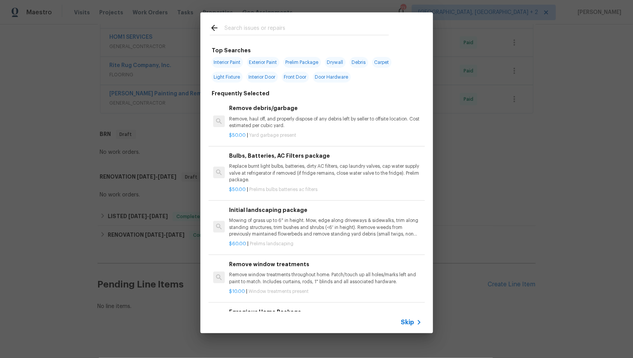
click at [408, 317] on div "Skip" at bounding box center [316, 323] width 232 height 22
click at [408, 322] on span "Skip" at bounding box center [407, 322] width 13 height 8
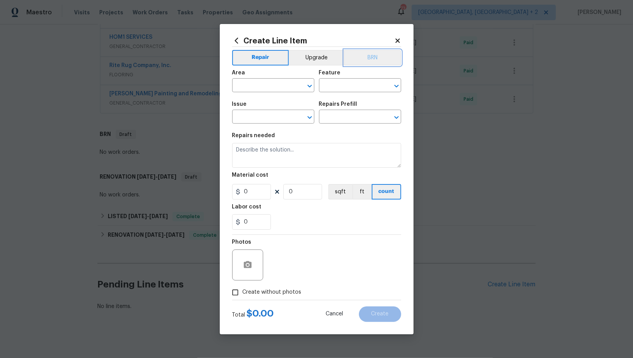
click at [370, 61] on button "BRN" at bounding box center [372, 57] width 57 height 15
click at [263, 91] on input "text" at bounding box center [262, 86] width 60 height 12
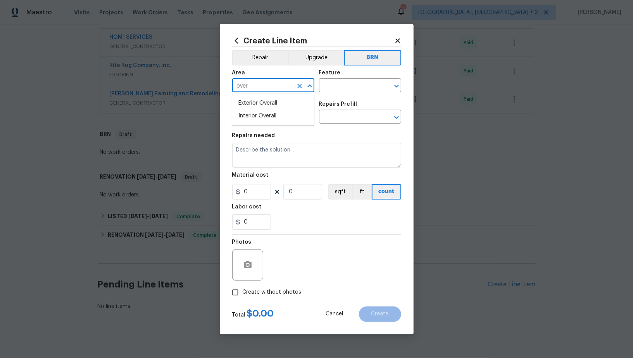
click at [280, 121] on li "Interior Overall" at bounding box center [273, 116] width 82 height 13
type input "Interior Overall"
click at [346, 83] on input "text" at bounding box center [349, 86] width 60 height 12
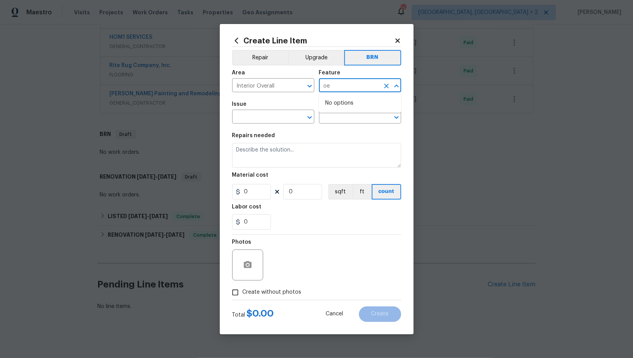
type input "o"
click at [341, 121] on li "Pests" at bounding box center [360, 121] width 82 height 13
type input "Pests"
click at [265, 122] on input "text" at bounding box center [262, 118] width 60 height 12
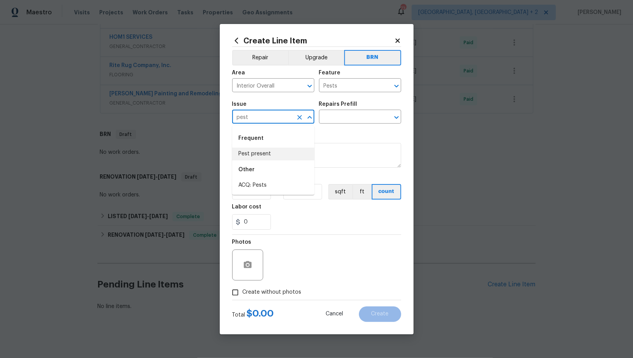
click at [275, 153] on li "Pest present" at bounding box center [273, 154] width 82 height 13
type input "Pest present"
click at [339, 123] on input "text" at bounding box center [349, 118] width 60 height 12
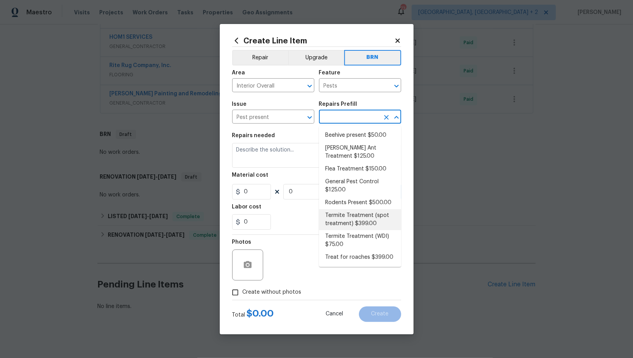
click at [360, 223] on li "Termite Treatment (spot treatment) $399.00" at bounding box center [360, 219] width 82 height 21
type input "Termite Treatment (spot treatment) $399.00"
type textarea "Spot treat for active termite infestation and provide a clear WDI report"
type input "399"
type input "1"
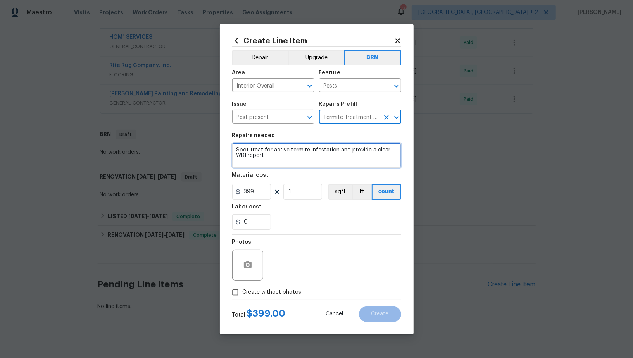
click at [302, 163] on textarea "Spot treat for active termite infestation and provide a clear WDI report" at bounding box center [316, 155] width 169 height 25
paste textarea "Pest contractor to inspect home for termites. Treat if found - no additional/pr…"
type textarea "Pest contractor to inspect home for termites. Treat if found - no additional/pr…"
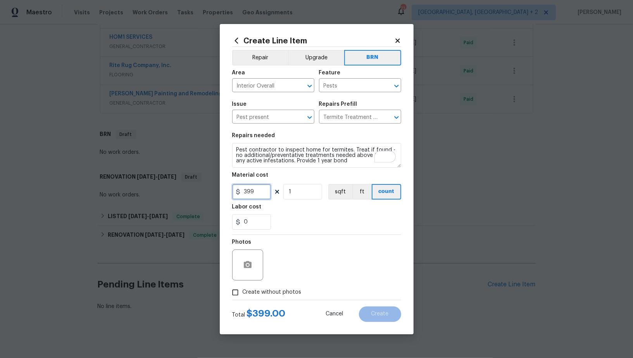
click at [255, 188] on input "399" at bounding box center [251, 191] width 39 height 15
type input "0"
click at [253, 224] on input "0" at bounding box center [251, 221] width 39 height 15
type input "150"
click at [236, 292] on input "Create without photos" at bounding box center [235, 292] width 15 height 15
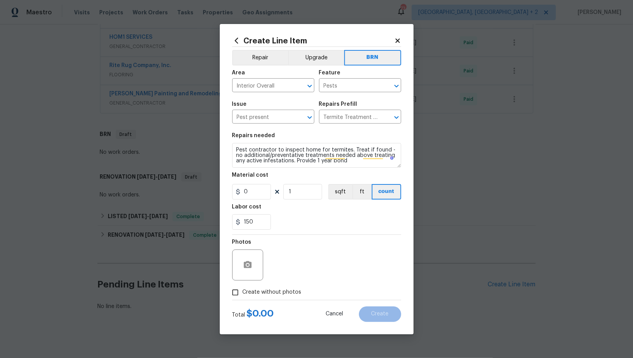
checkbox input "true"
click at [324, 266] on textarea at bounding box center [335, 265] width 132 height 31
click at [376, 316] on span "Create" at bounding box center [379, 314] width 17 height 6
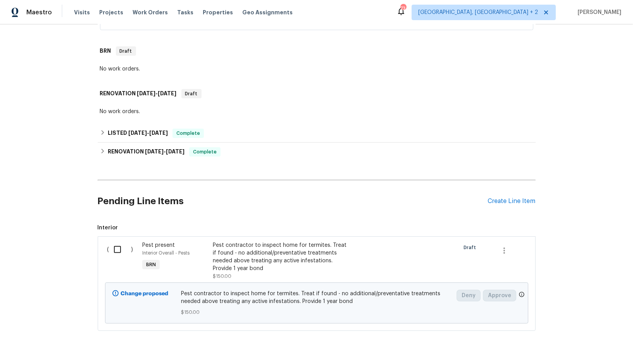
scroll to position [474, 0]
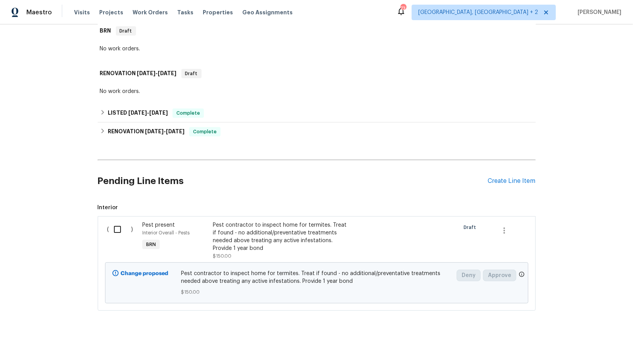
drag, startPoint x: 117, startPoint y: 231, endPoint x: 165, endPoint y: 230, distance: 48.1
click at [117, 231] on input "checkbox" at bounding box center [120, 229] width 22 height 16
checkbox input "true"
click at [589, 336] on span "Create Work Order" at bounding box center [589, 339] width 52 height 10
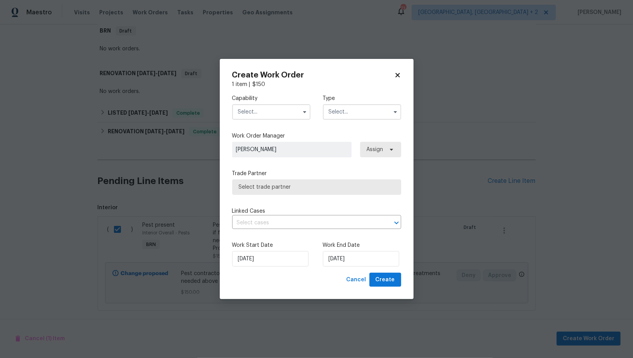
click at [262, 116] on input "text" at bounding box center [271, 111] width 78 height 15
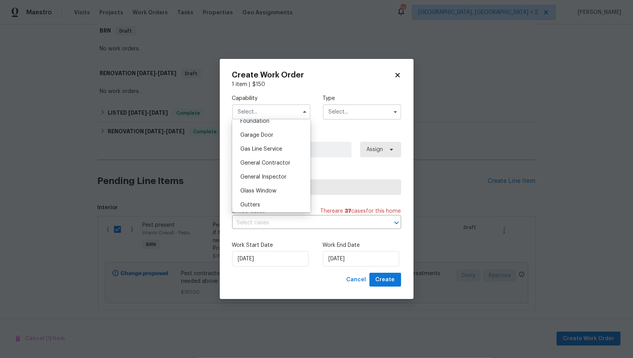
scroll to position [336, 0]
click at [264, 160] on span "General Contractor" at bounding box center [265, 162] width 50 height 5
type input "General Contractor"
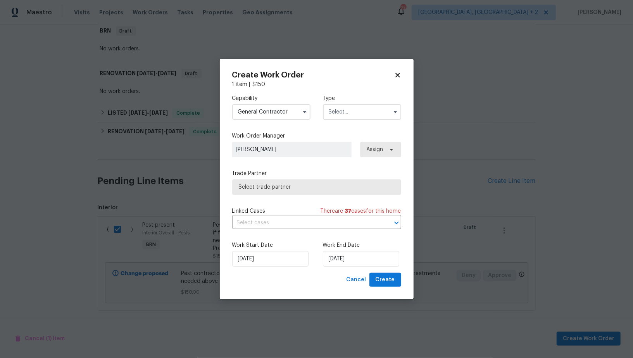
click at [347, 111] on input "text" at bounding box center [362, 111] width 78 height 15
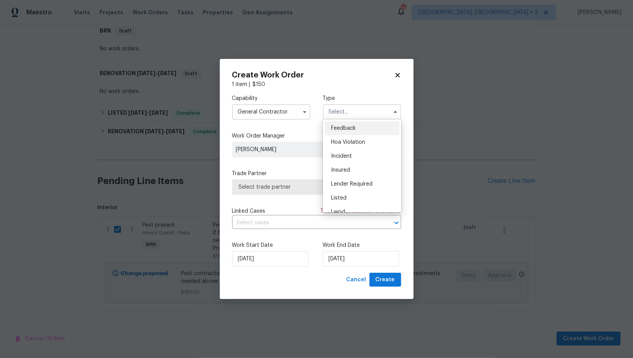
scroll to position [92, 0]
click at [339, 176] on span "Resale" at bounding box center [339, 175] width 16 height 5
type input "Resale"
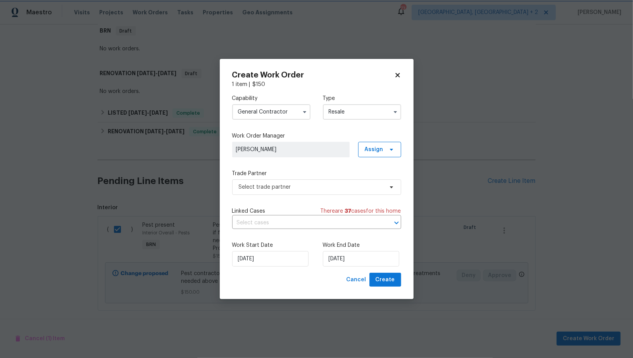
scroll to position [0, 0]
click at [323, 180] on span "Select trade partner" at bounding box center [316, 186] width 169 height 15
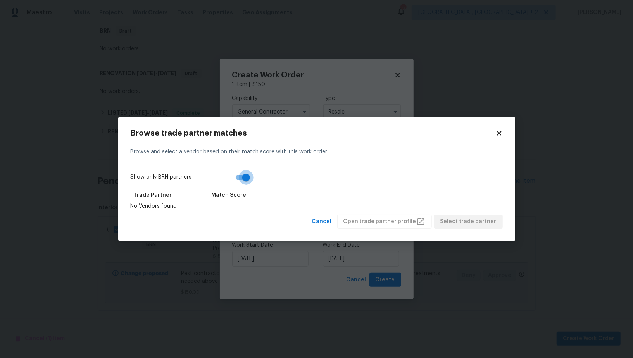
click at [245, 179] on input "Show only BRN partners" at bounding box center [246, 177] width 44 height 15
checkbox input "false"
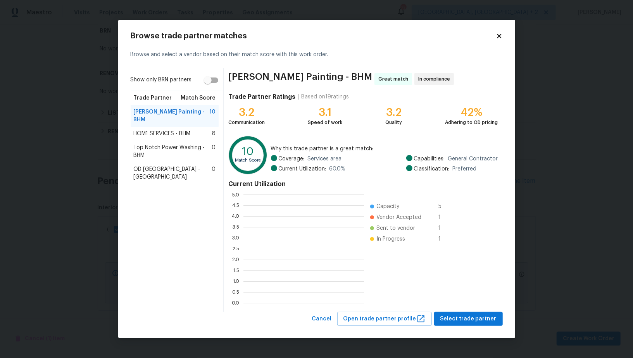
scroll to position [1, 0]
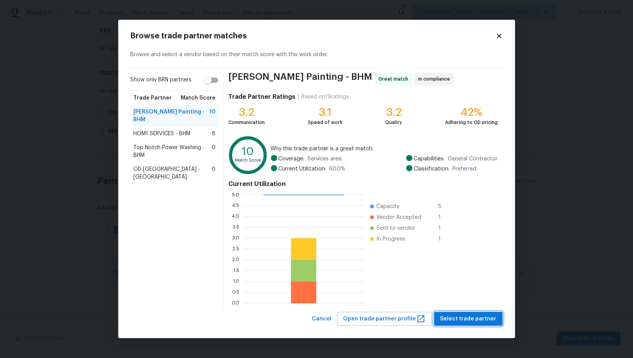
click at [475, 315] on span "Select trade partner" at bounding box center [468, 319] width 56 height 10
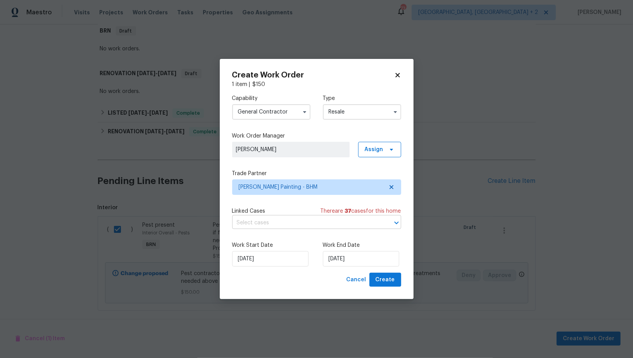
click at [294, 219] on input "text" at bounding box center [305, 223] width 147 height 12
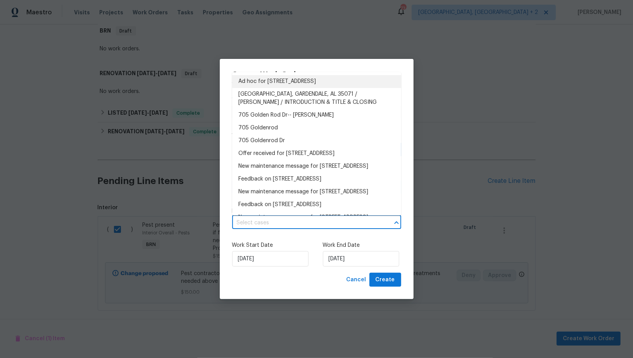
click at [286, 83] on li "Ad hoc for [STREET_ADDRESS]" at bounding box center [316, 81] width 169 height 13
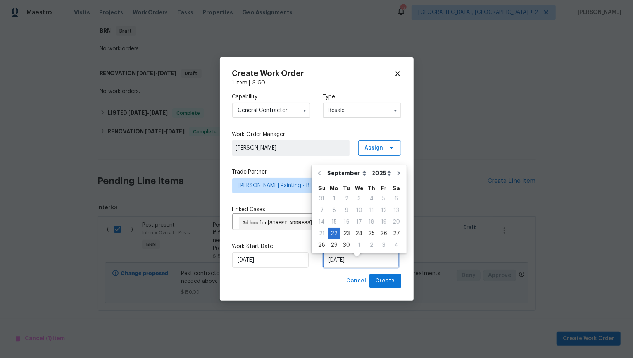
click at [344, 268] on input "[DATE]" at bounding box center [361, 259] width 76 height 15
click at [365, 232] on div "25" at bounding box center [371, 233] width 12 height 11
type input "[DATE]"
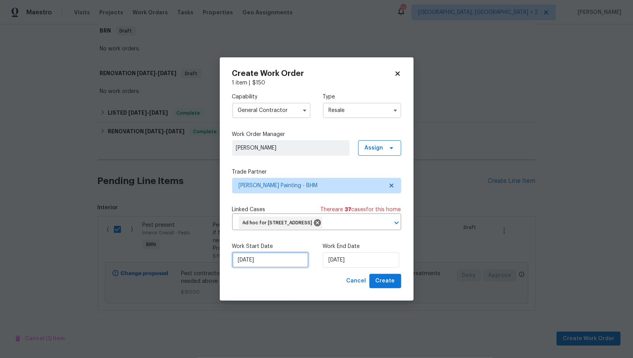
click at [262, 268] on input "[DATE]" at bounding box center [270, 259] width 76 height 15
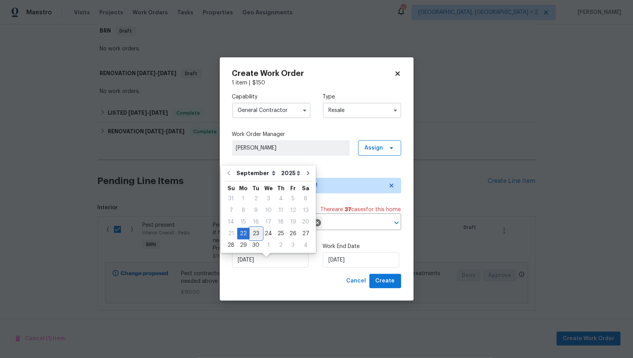
click at [254, 234] on div "23" at bounding box center [256, 233] width 12 height 11
type input "[DATE]"
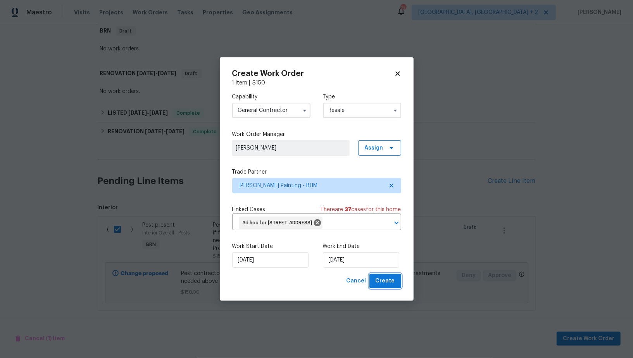
click at [382, 286] on span "Create" at bounding box center [384, 281] width 19 height 10
checkbox input "false"
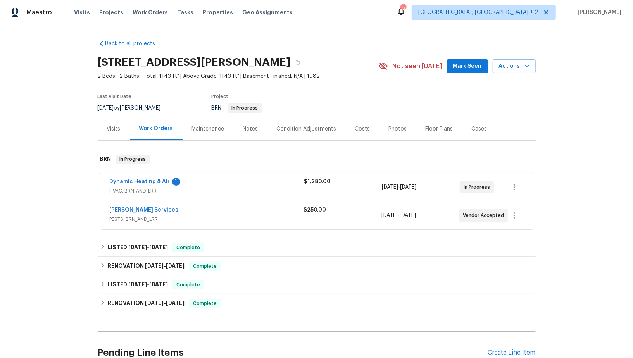
click at [145, 185] on span "Dynamic Heating & Air" at bounding box center [140, 182] width 60 height 8
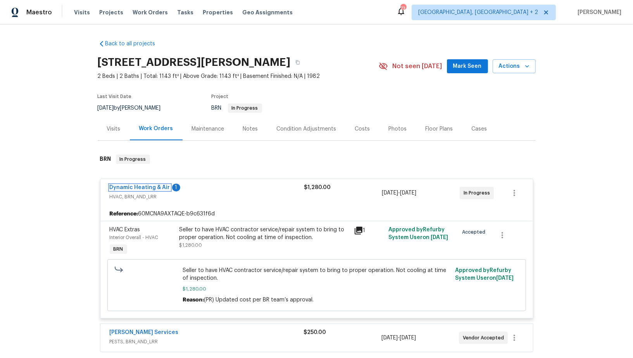
click at [143, 188] on link "Dynamic Heating & Air" at bounding box center [140, 187] width 60 height 5
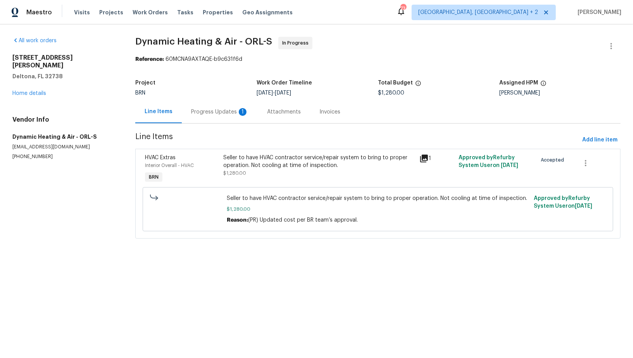
click at [201, 115] on div "Progress Updates 1" at bounding box center [219, 112] width 57 height 8
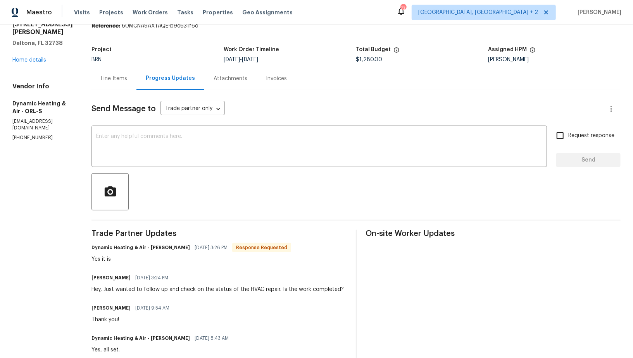
scroll to position [41, 0]
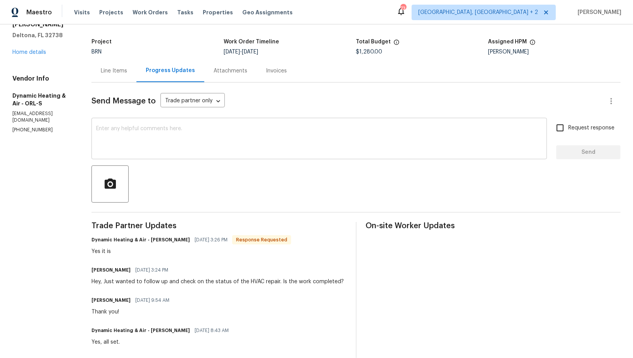
click at [178, 139] on textarea at bounding box center [319, 139] width 446 height 27
click at [127, 69] on div "Line Items" at bounding box center [114, 71] width 26 height 8
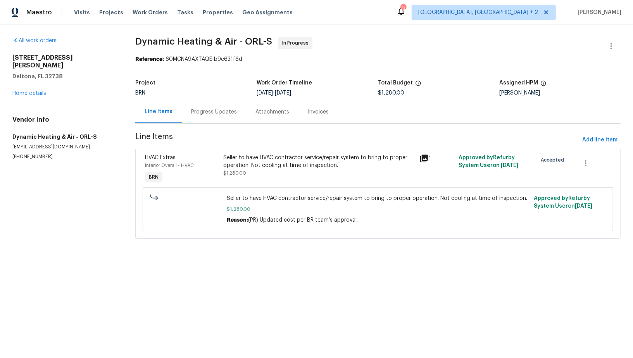
click at [201, 112] on div "Progress Updates" at bounding box center [214, 112] width 46 height 8
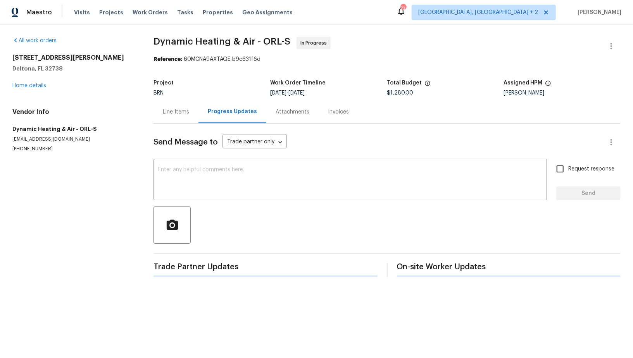
click at [208, 160] on div "Send Message to Trade partner only Trade partner only ​ x ​ Request response Se…" at bounding box center [386, 200] width 467 height 153
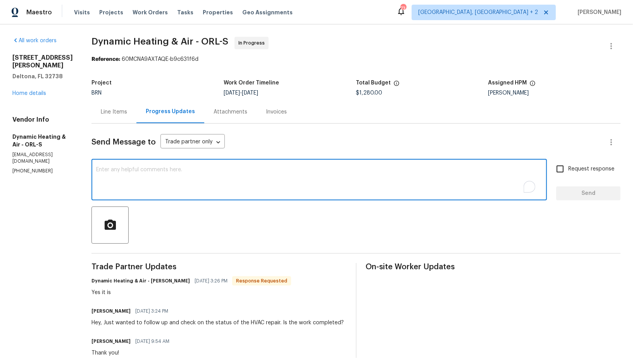
click at [187, 186] on textarea "To enrich screen reader interactions, please activate Accessibility in Grammarl…" at bounding box center [319, 180] width 446 height 27
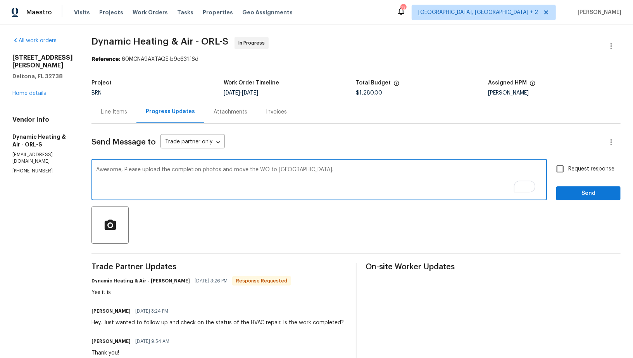
type textarea "Awesome, Please upload the completion photos and move the WO to QC."
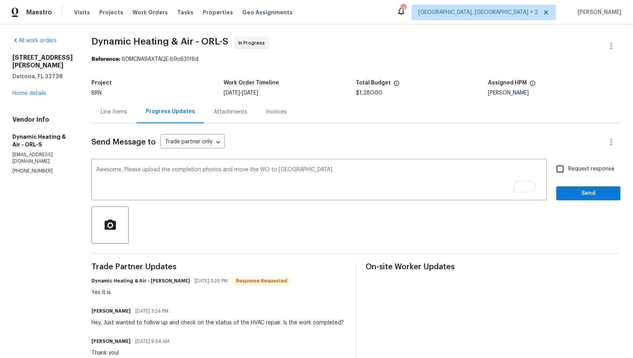
click at [561, 178] on div "Request response Send" at bounding box center [588, 181] width 64 height 40
click at [563, 175] on input "Request response" at bounding box center [560, 169] width 16 height 16
checkbox input "true"
click at [583, 198] on button "Send" at bounding box center [588, 193] width 64 height 14
